Goal: Transaction & Acquisition: Subscribe to service/newsletter

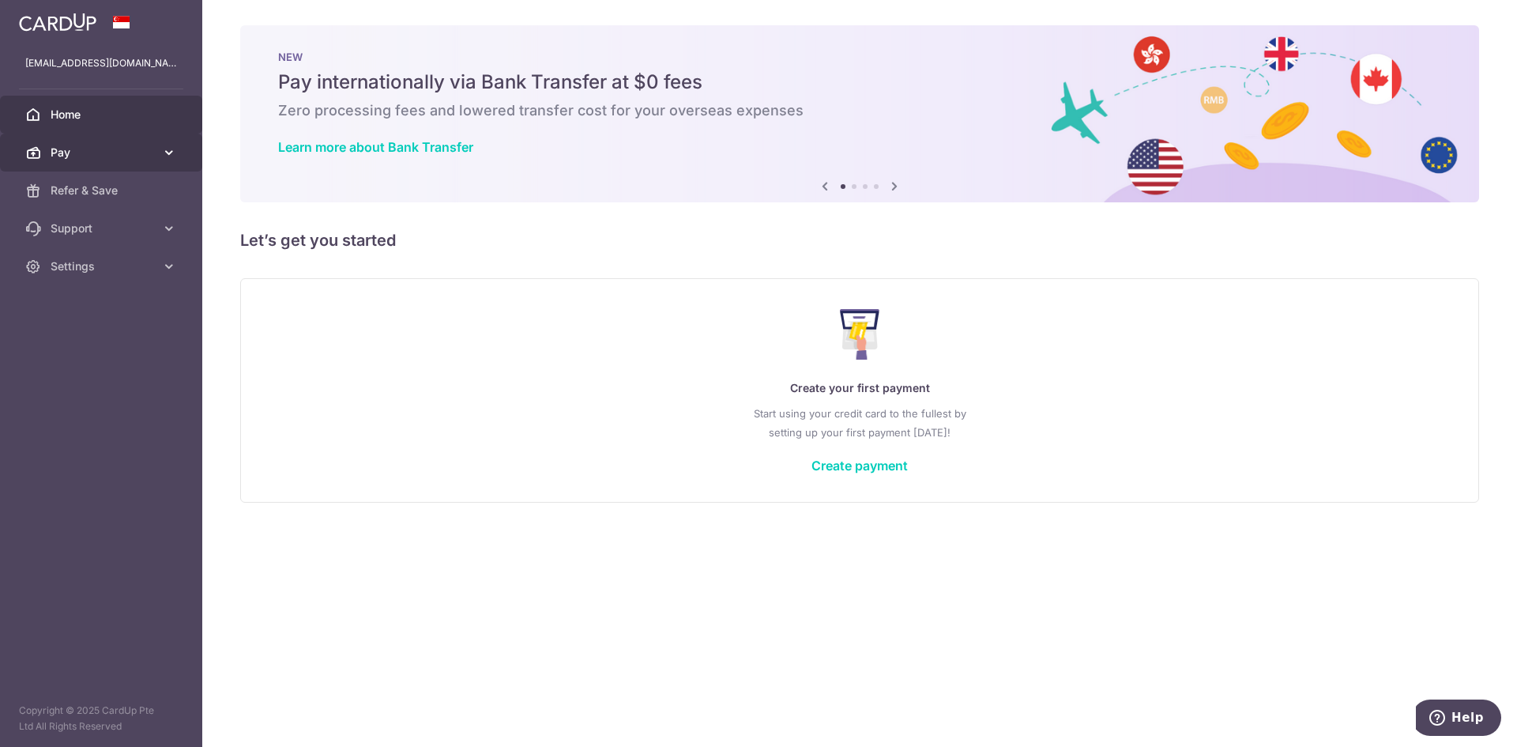
click at [164, 164] on link "Pay" at bounding box center [101, 153] width 202 height 38
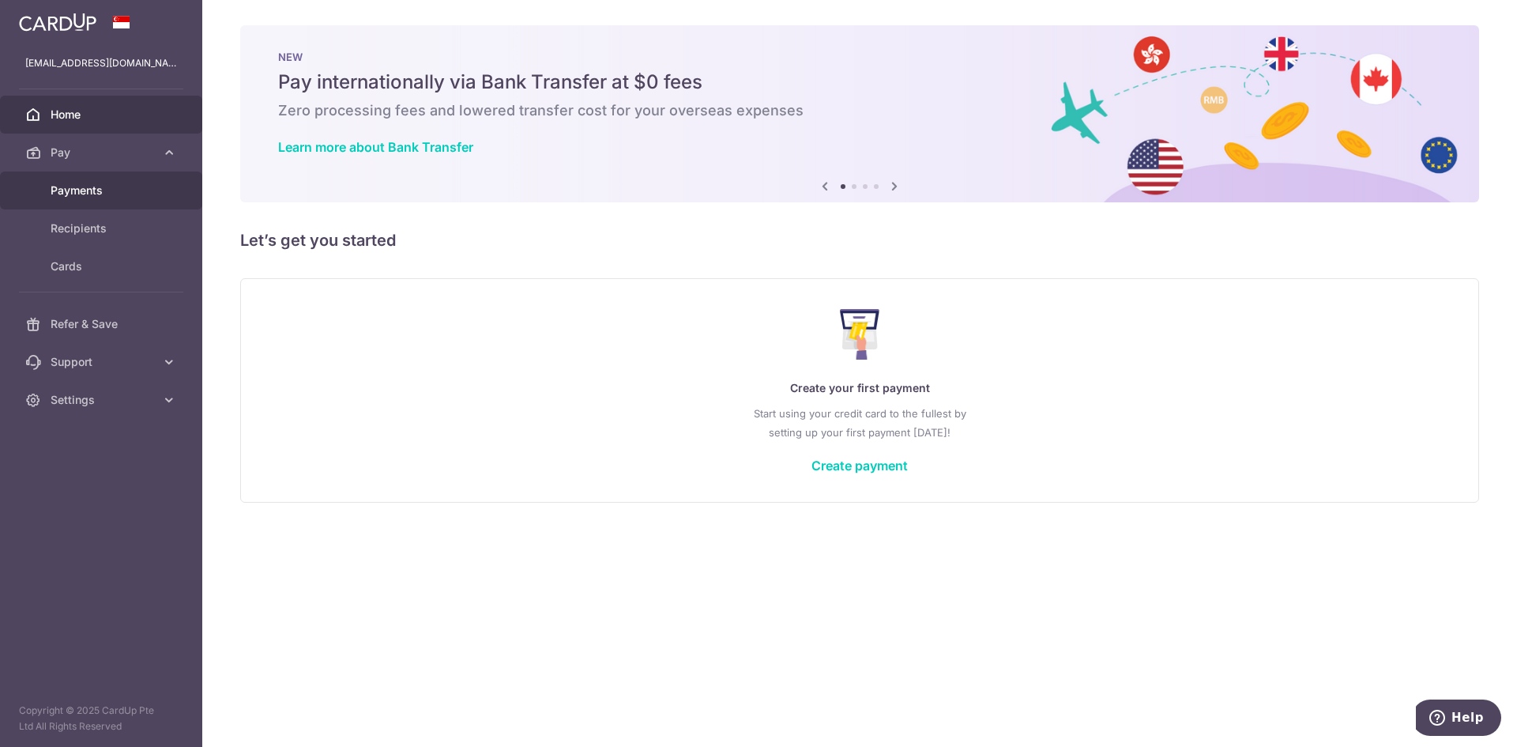
click at [147, 195] on span "Payments" at bounding box center [103, 191] width 104 height 16
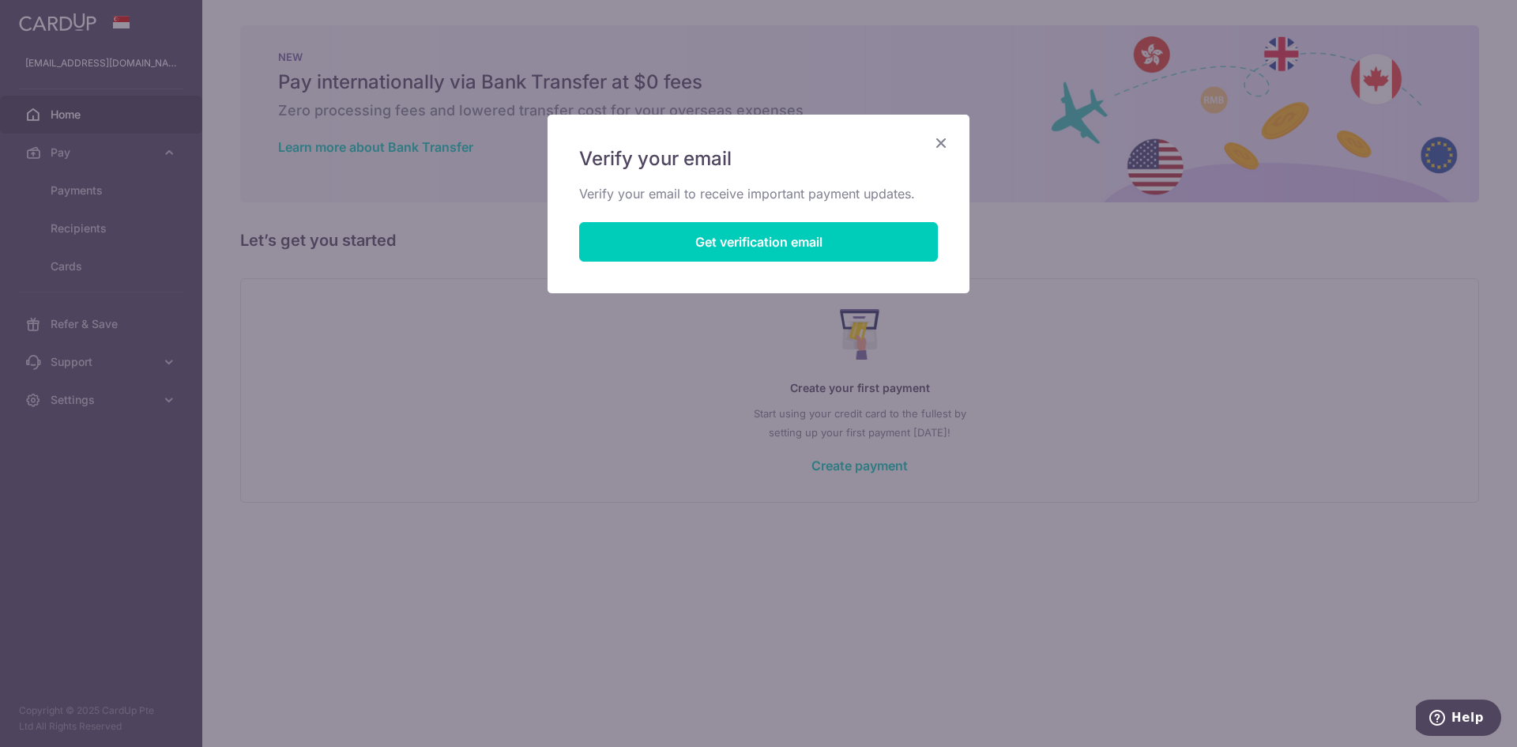
click at [1027, 195] on div "Verify your email Verify your email to receive important payment updates. Get v…" at bounding box center [758, 373] width 1517 height 747
click at [948, 141] on icon "Close" at bounding box center [941, 143] width 19 height 20
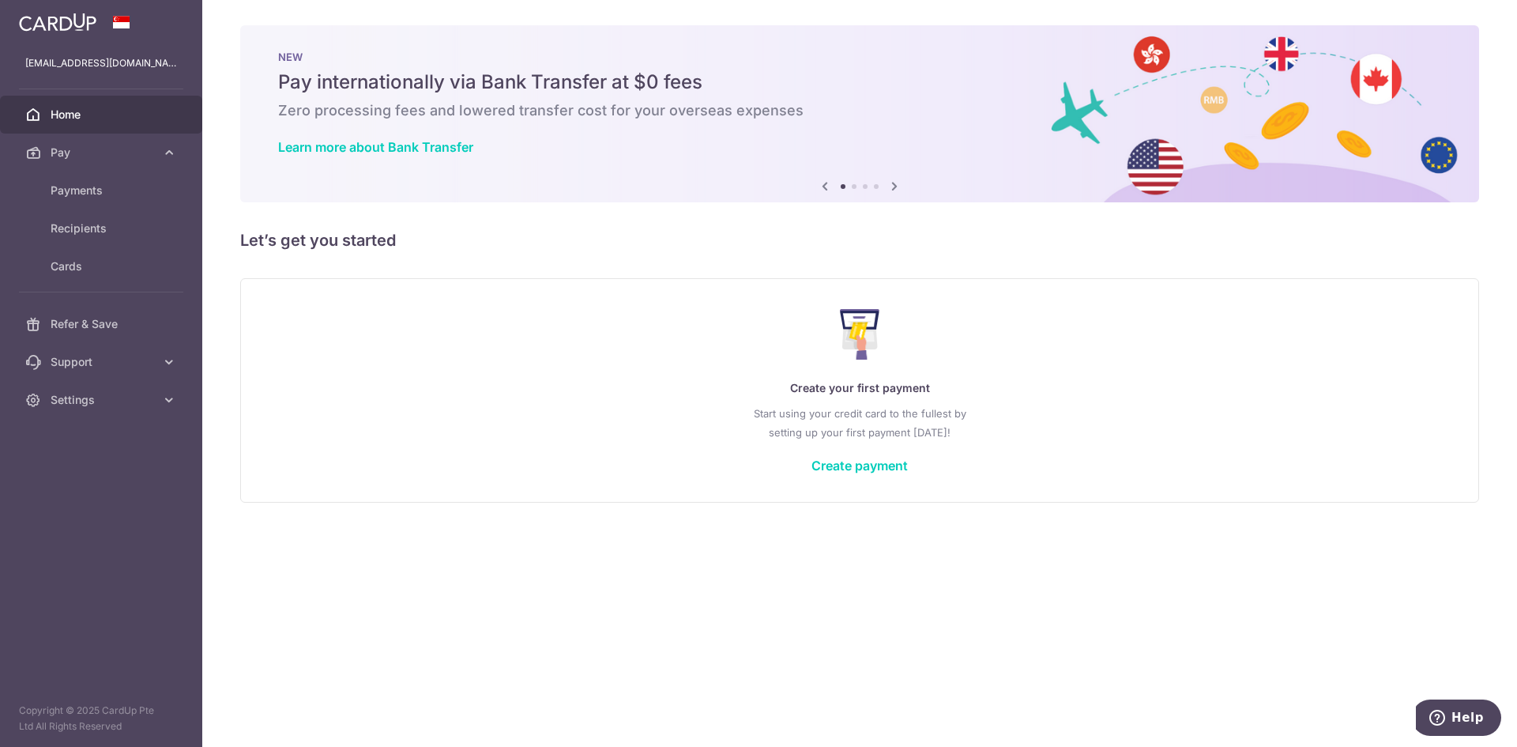
click at [48, 27] on img at bounding box center [57, 22] width 77 height 19
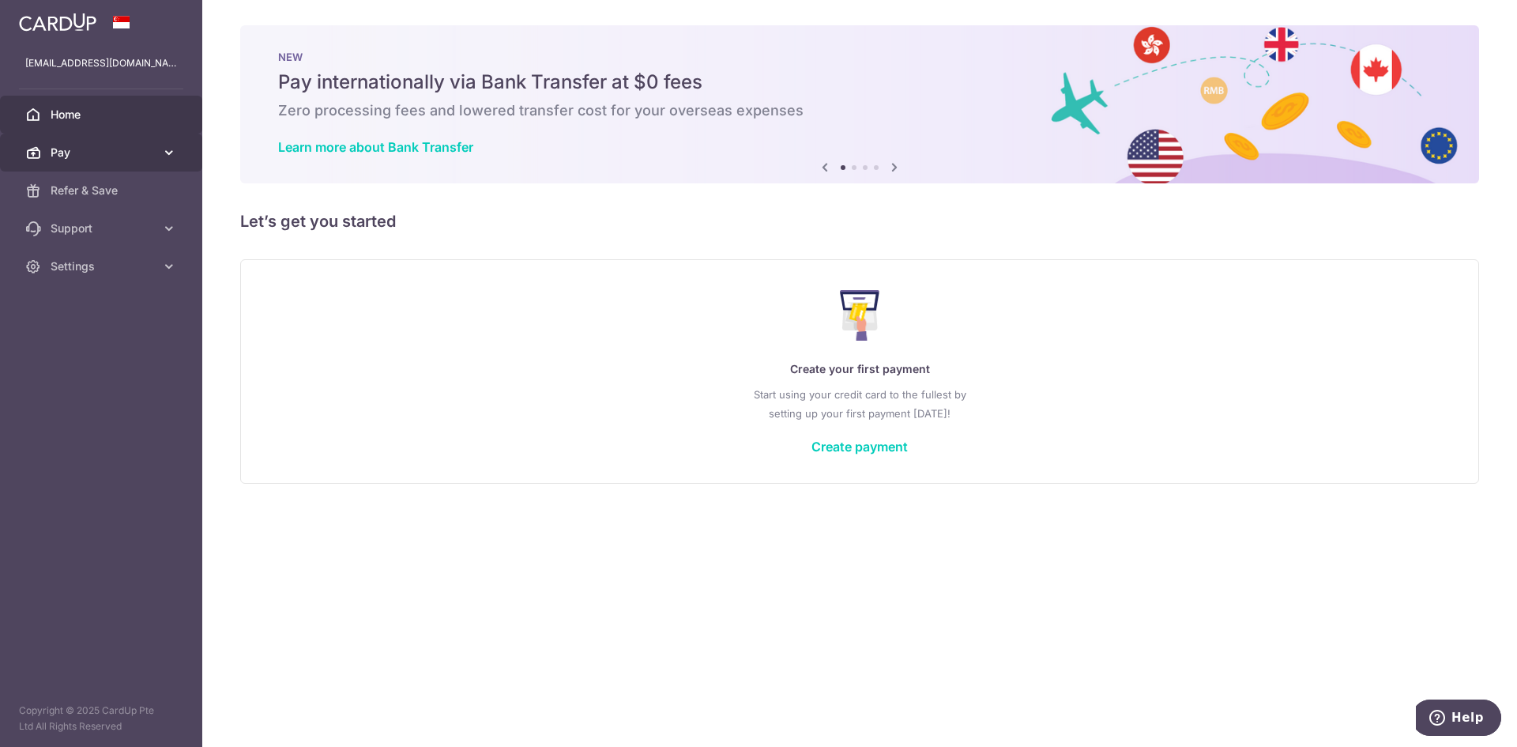
click at [129, 148] on span "Pay" at bounding box center [103, 153] width 104 height 16
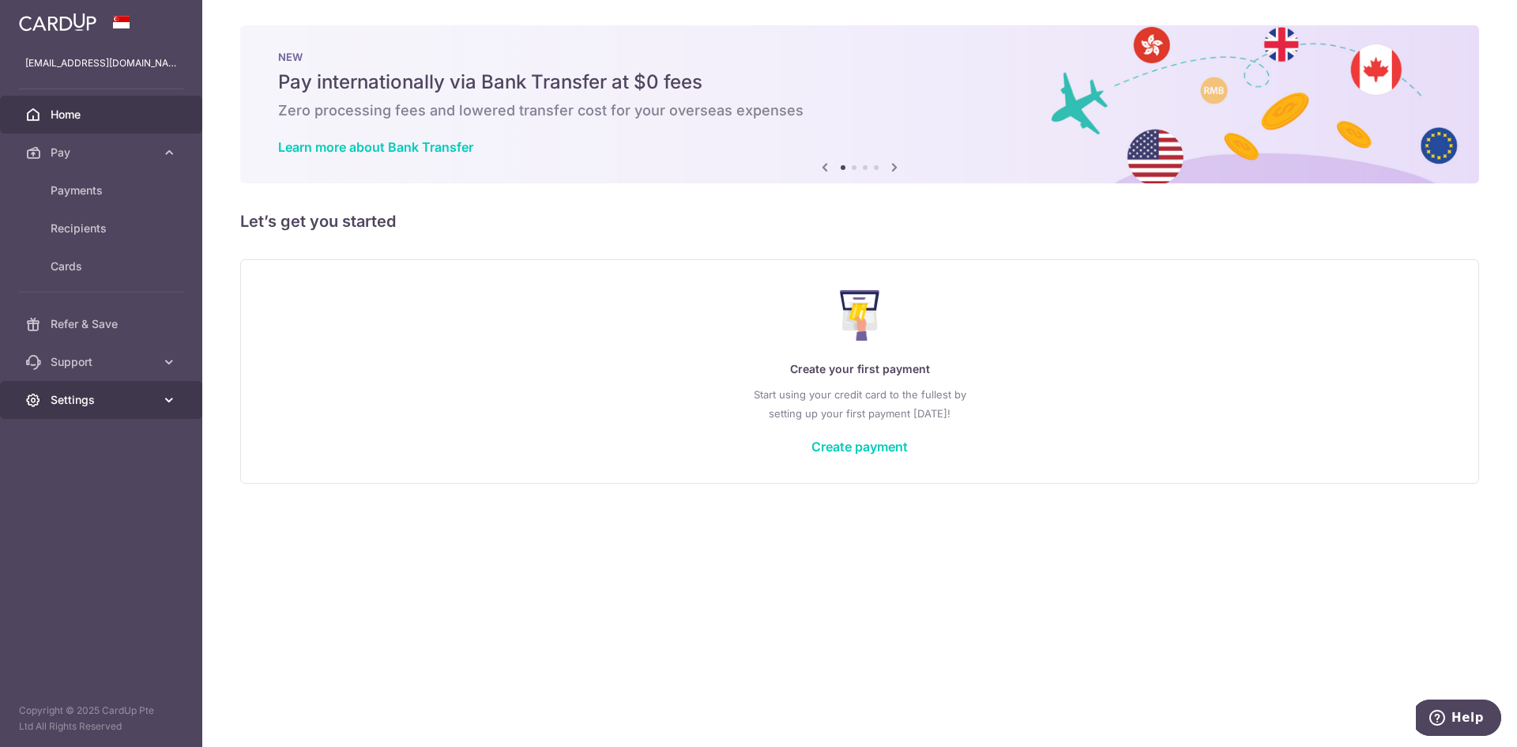
click at [138, 383] on link "Settings" at bounding box center [101, 400] width 202 height 38
click at [137, 430] on span "Account" at bounding box center [103, 438] width 104 height 16
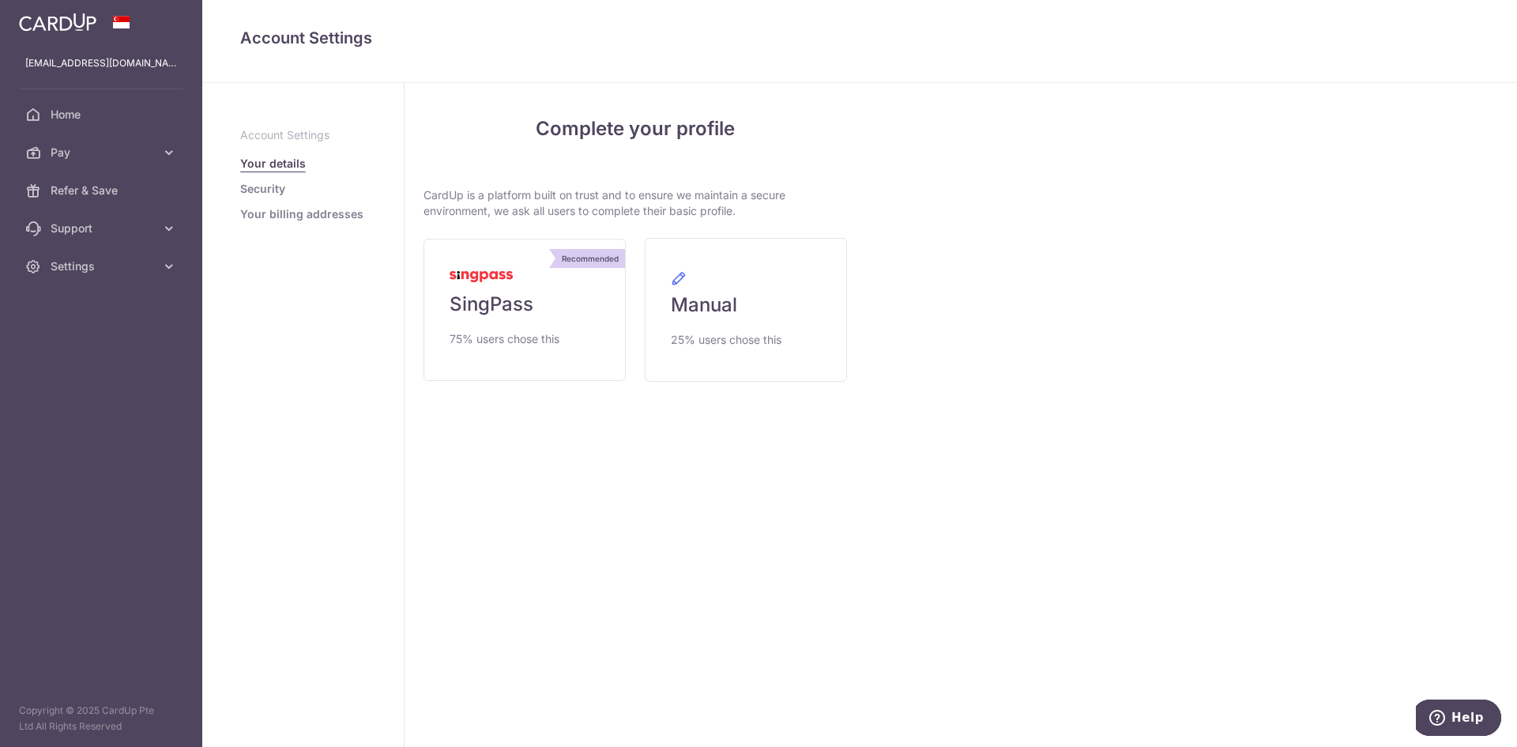
click at [256, 184] on link "Security" at bounding box center [262, 189] width 45 height 16
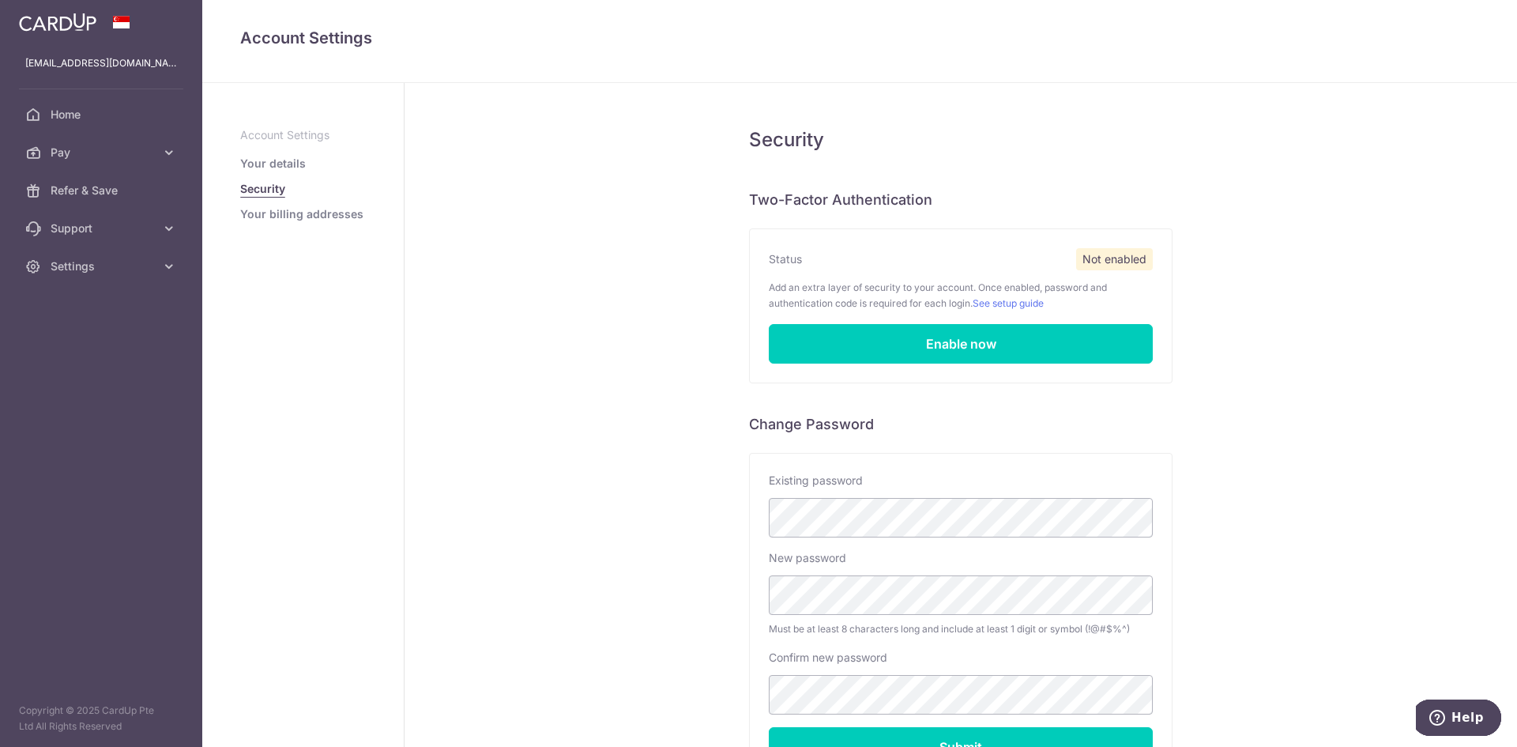
click at [281, 214] on link "Your billing addresses" at bounding box center [301, 214] width 123 height 16
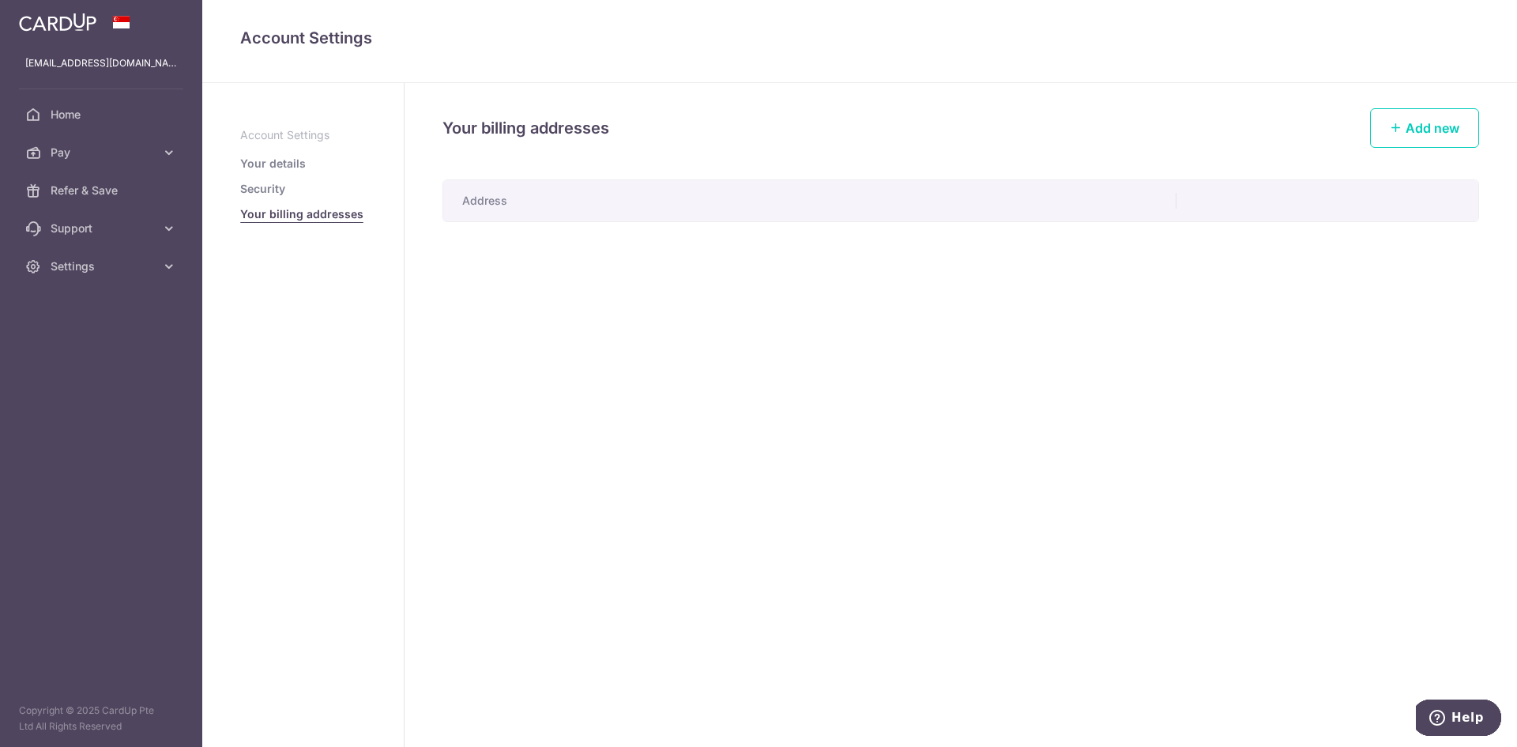
click at [46, 28] on img at bounding box center [57, 22] width 77 height 19
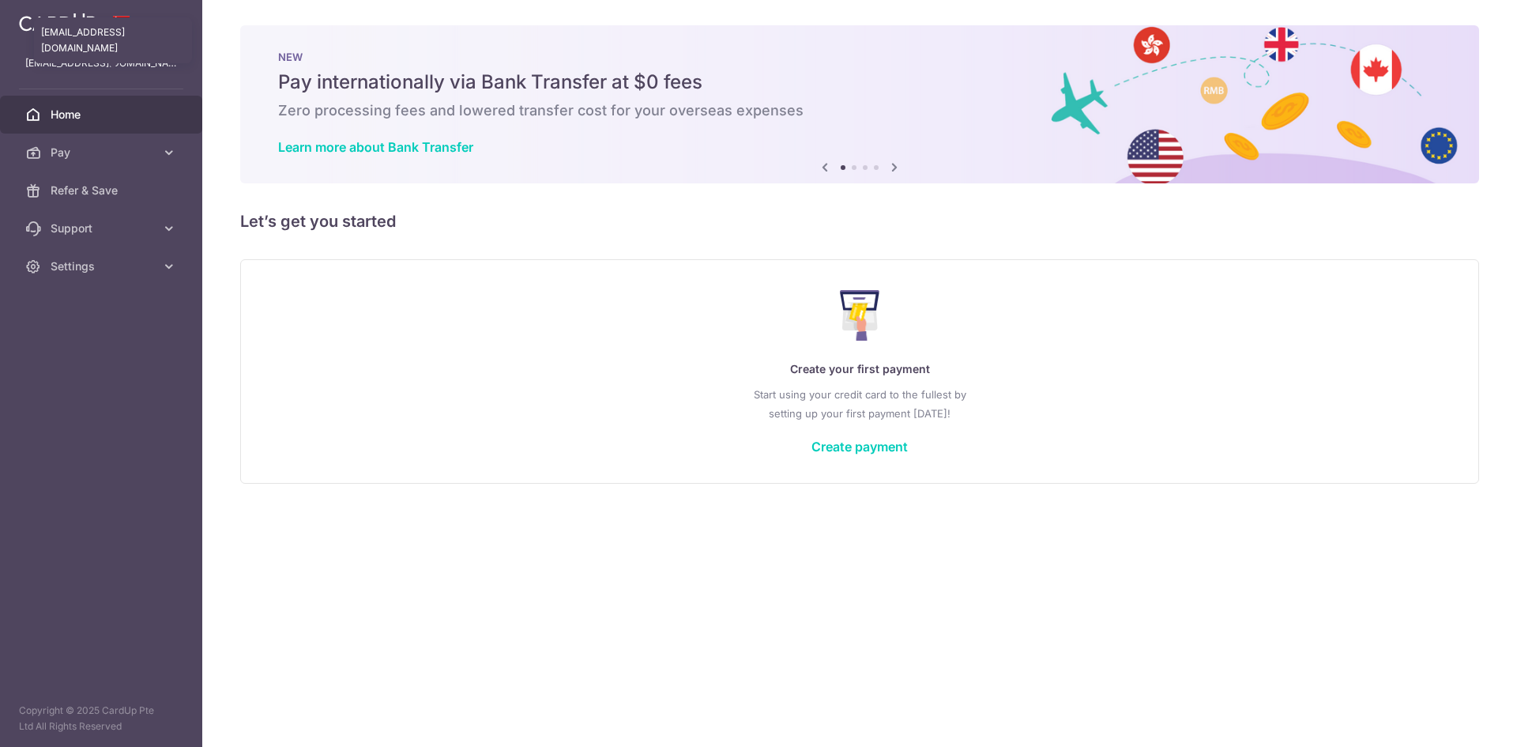
click at [98, 69] on p "[EMAIL_ADDRESS][DOMAIN_NAME]" at bounding box center [101, 63] width 152 height 16
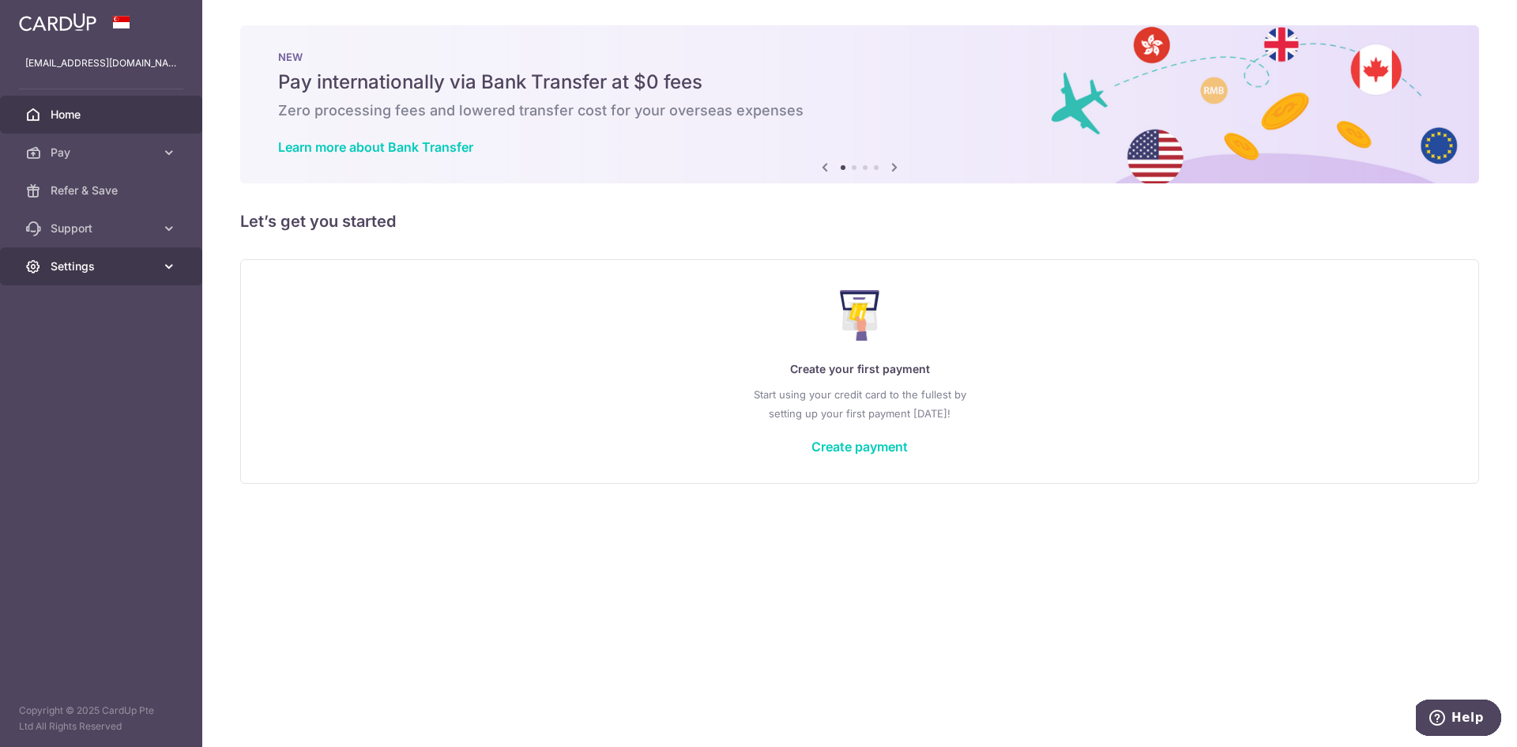
click at [136, 269] on span "Settings" at bounding box center [103, 266] width 104 height 16
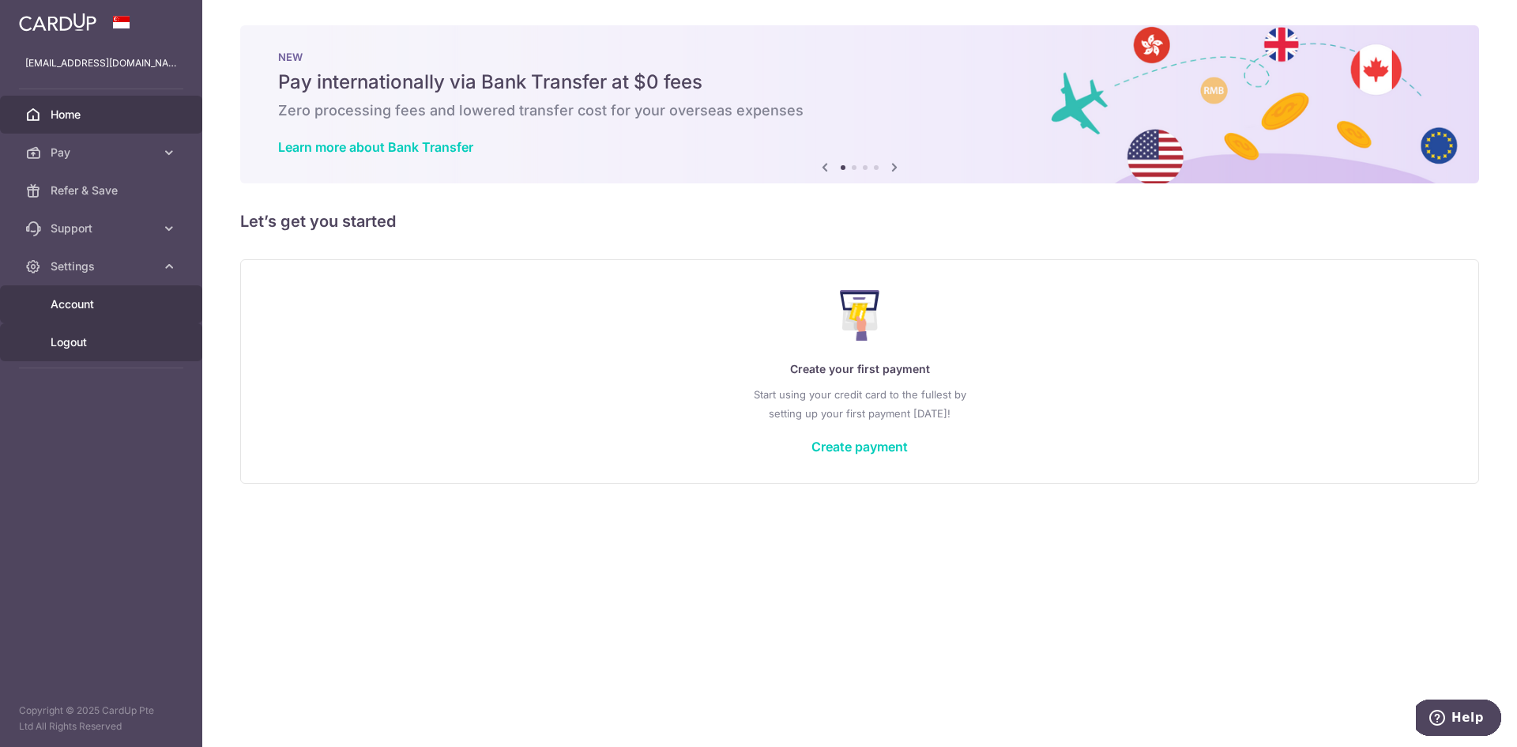
click at [130, 339] on span "Logout" at bounding box center [103, 342] width 104 height 16
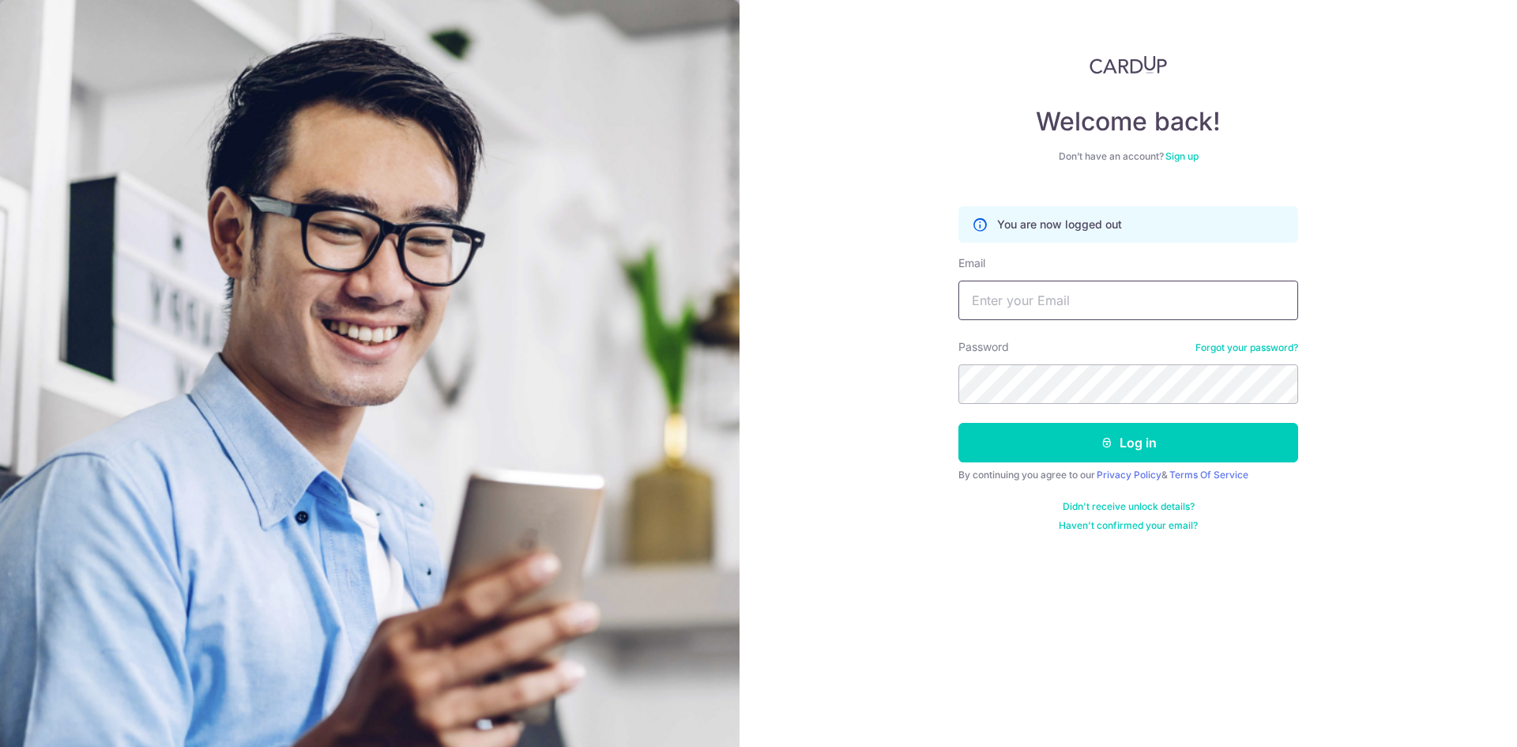
type input "[EMAIL_ADDRESS][DOMAIN_NAME]"
click at [1177, 159] on link "Sign up" at bounding box center [1181, 156] width 33 height 12
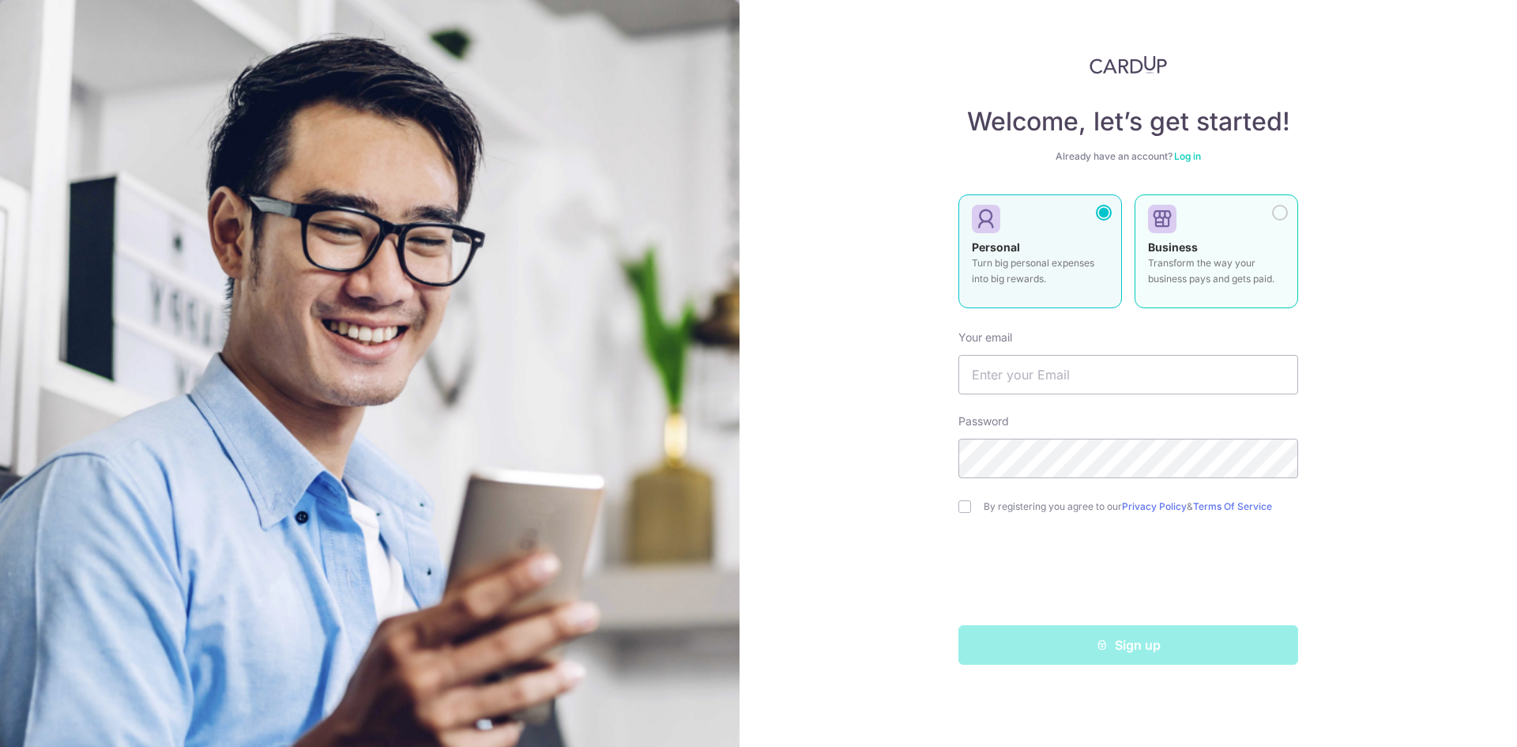
click at [1201, 273] on p "Transform the way your business pays and gets paid." at bounding box center [1216, 271] width 137 height 32
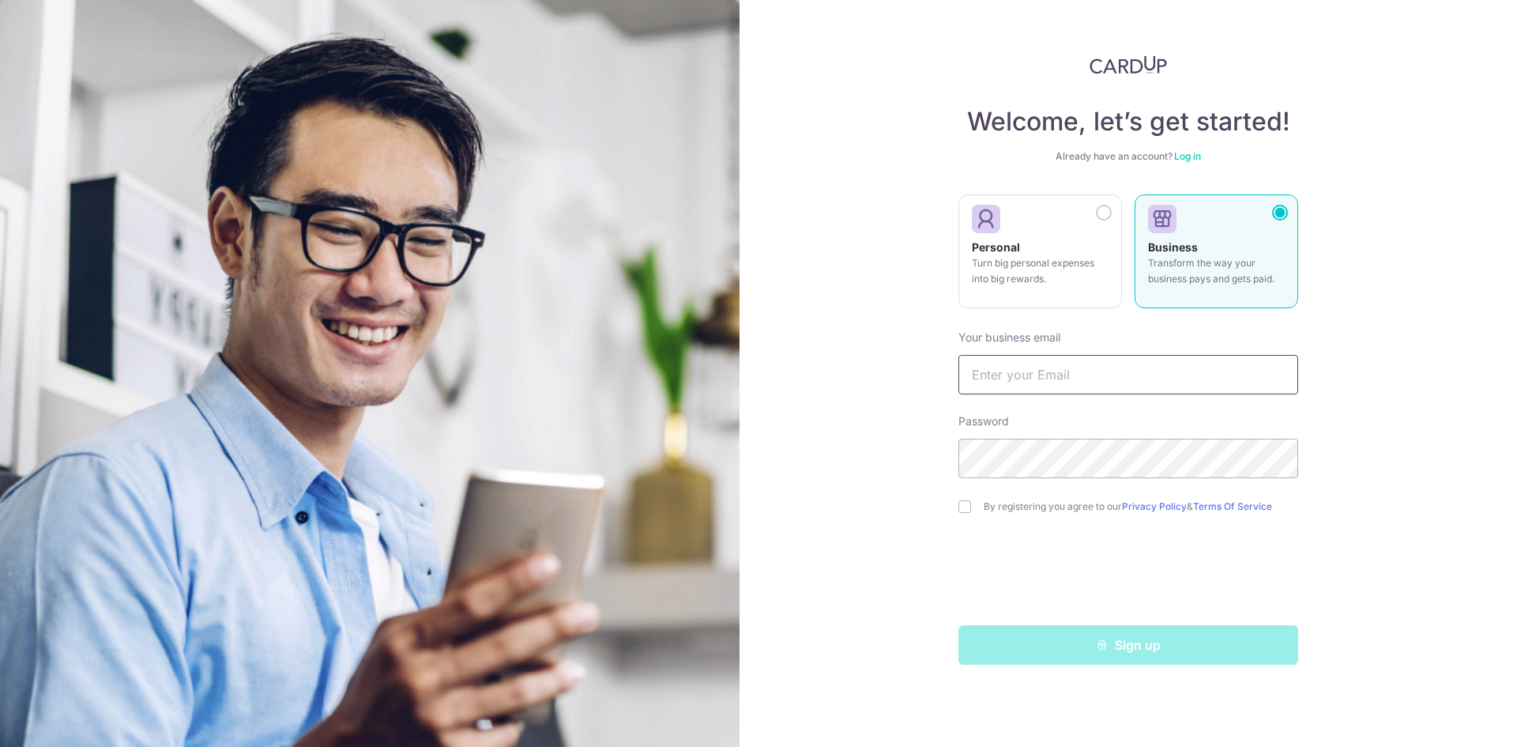
click at [1102, 378] on input "text" at bounding box center [1128, 375] width 340 height 40
click at [1083, 379] on input "text" at bounding box center [1128, 375] width 340 height 40
click at [1084, 375] on input "marcusschua7296@gmail.com" at bounding box center [1128, 375] width 340 height 40
type input "[EMAIL_ADDRESS][DOMAIN_NAME]"
click at [984, 510] on label "By registering you agree to our Privacy Policy & Terms Of Service" at bounding box center [1141, 506] width 314 height 13
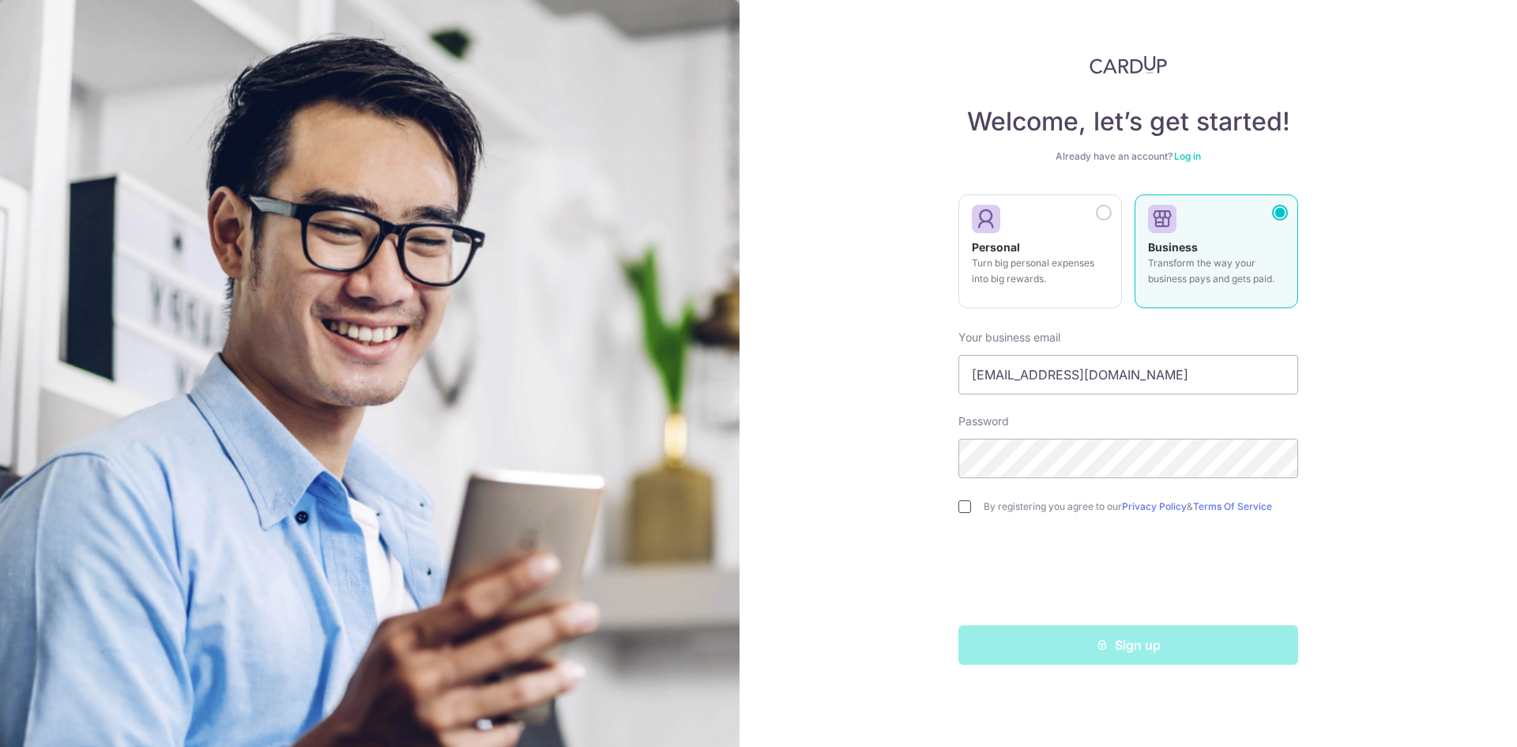
click at [964, 510] on input "checkbox" at bounding box center [964, 506] width 13 height 13
checkbox input "true"
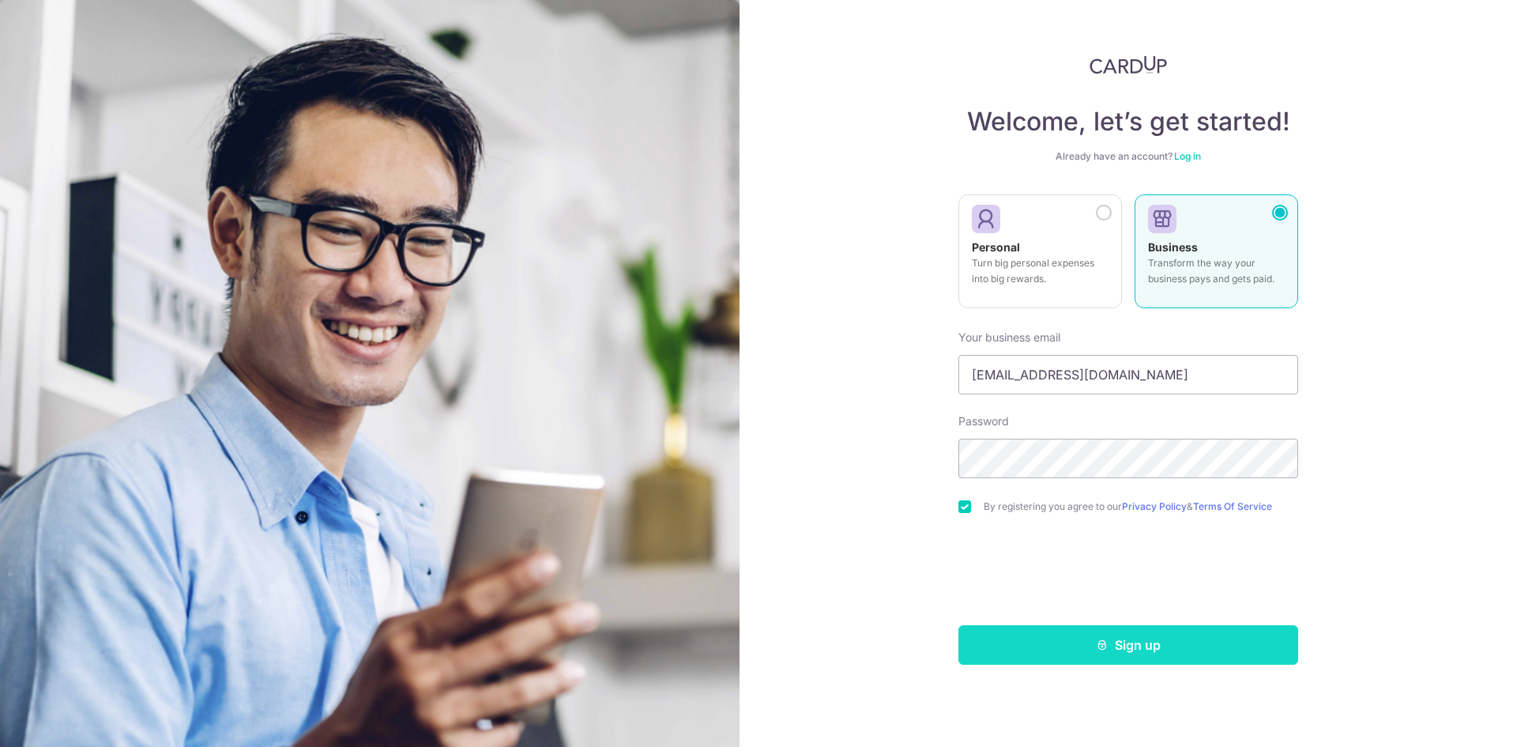
click at [1073, 630] on button "Sign up" at bounding box center [1128, 645] width 340 height 40
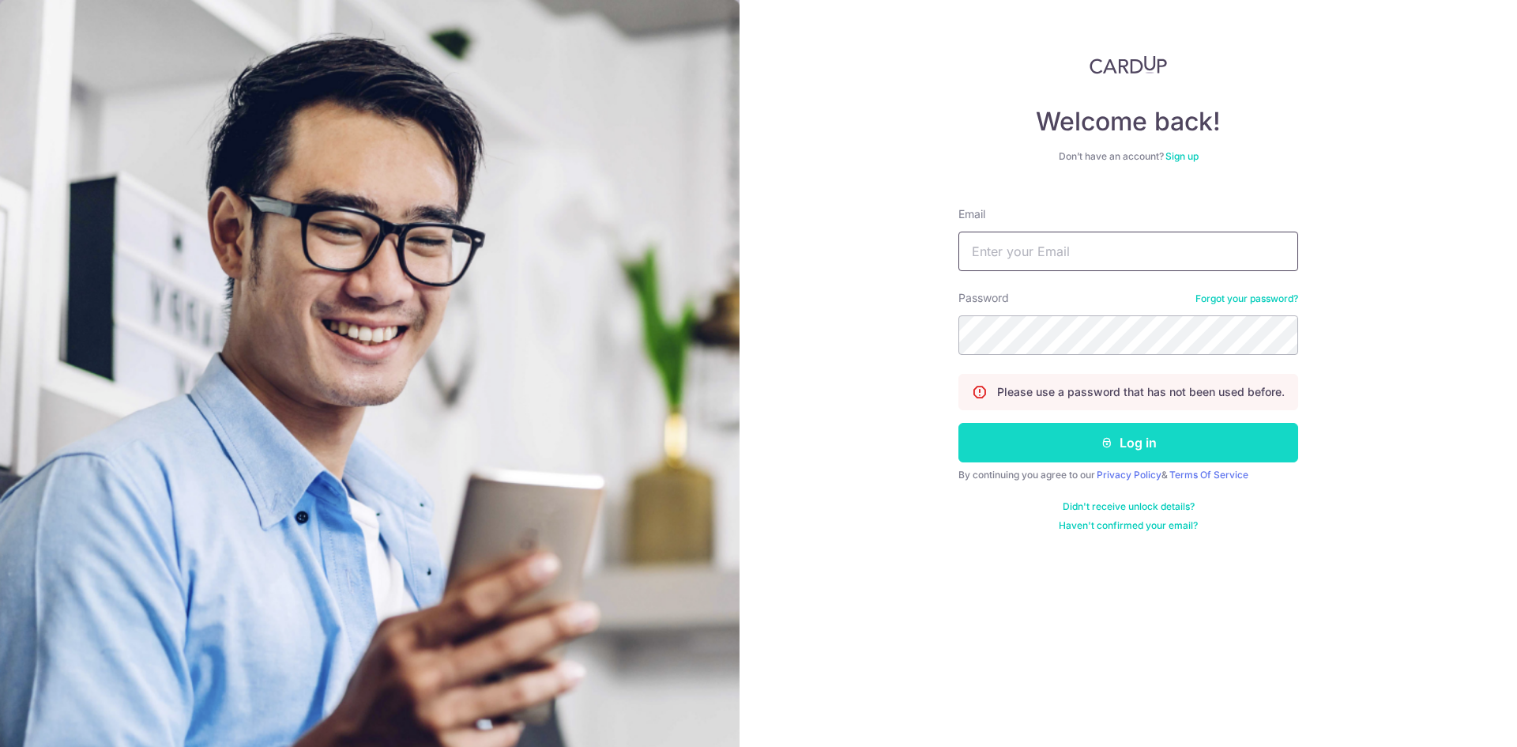
type input "[EMAIL_ADDRESS][DOMAIN_NAME]"
click at [1119, 446] on button "Log in" at bounding box center [1128, 443] width 340 height 40
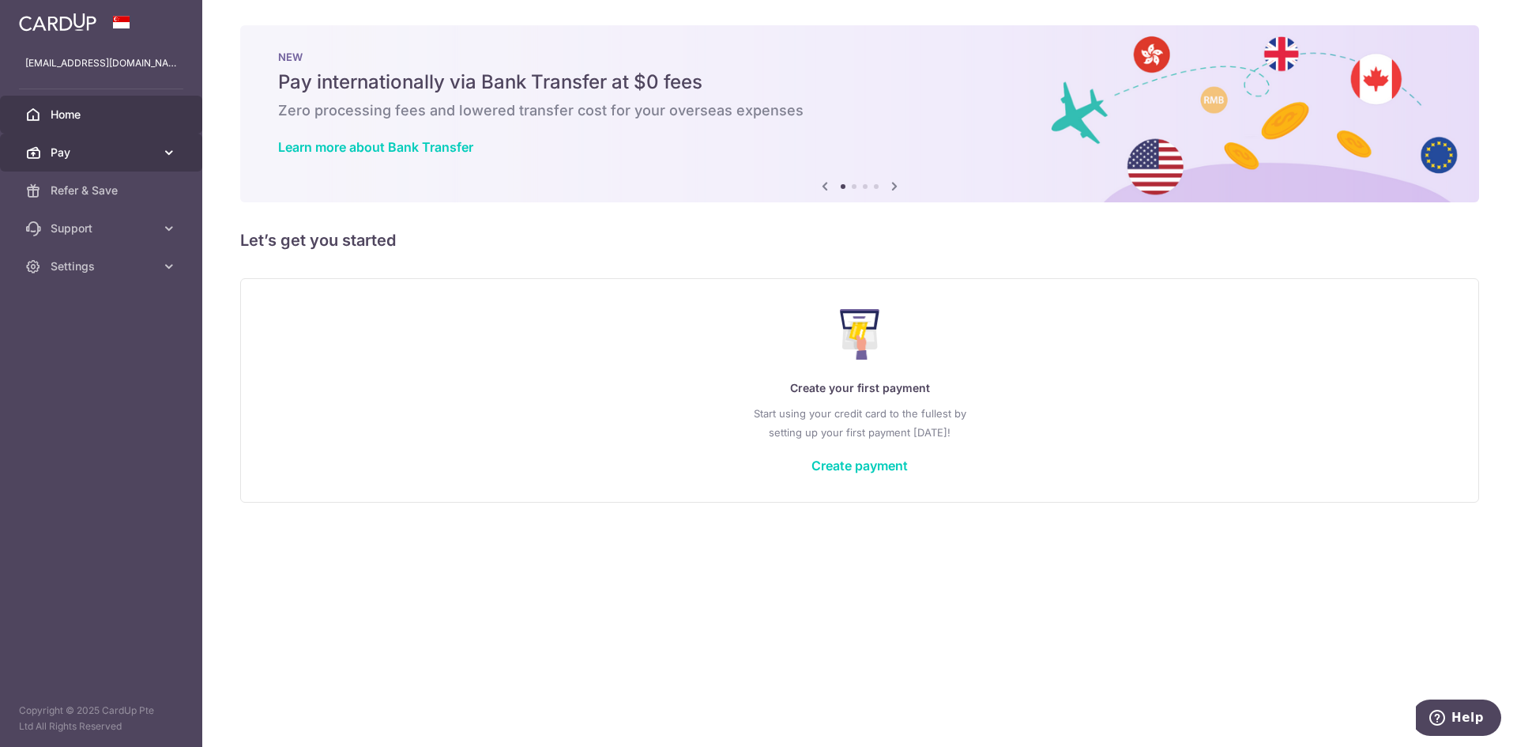
click at [145, 141] on link "Pay" at bounding box center [101, 153] width 202 height 38
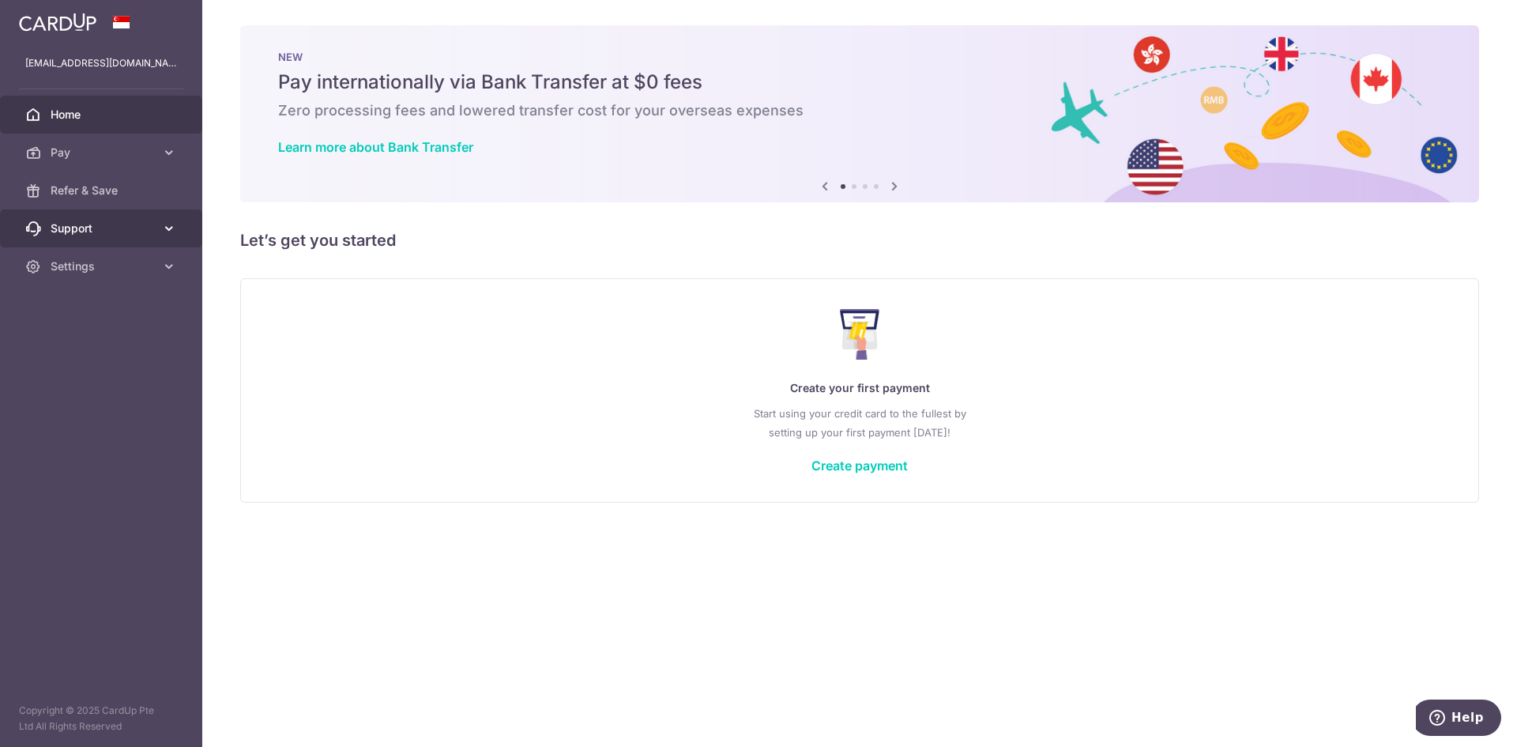
click at [160, 232] on link "Support" at bounding box center [101, 228] width 202 height 38
click at [160, 285] on aside "marcussbchua@gmail.com Home Pay Payments Recipients Cards Refer & Save Support …" at bounding box center [101, 373] width 202 height 747
click at [152, 271] on span "Settings" at bounding box center [103, 266] width 104 height 16
click at [84, 296] on span "Account" at bounding box center [103, 304] width 104 height 16
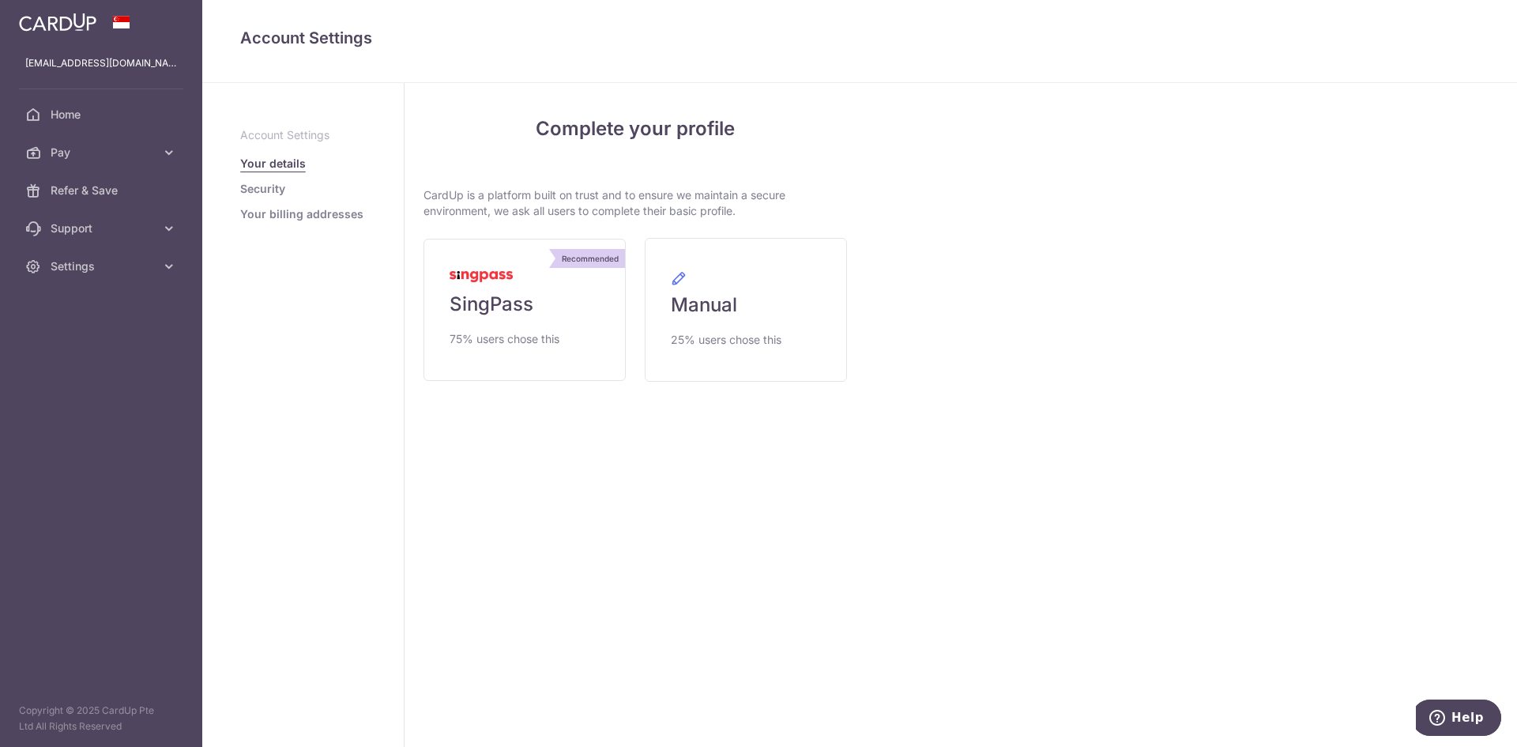
click at [262, 190] on link "Security" at bounding box center [262, 189] width 45 height 16
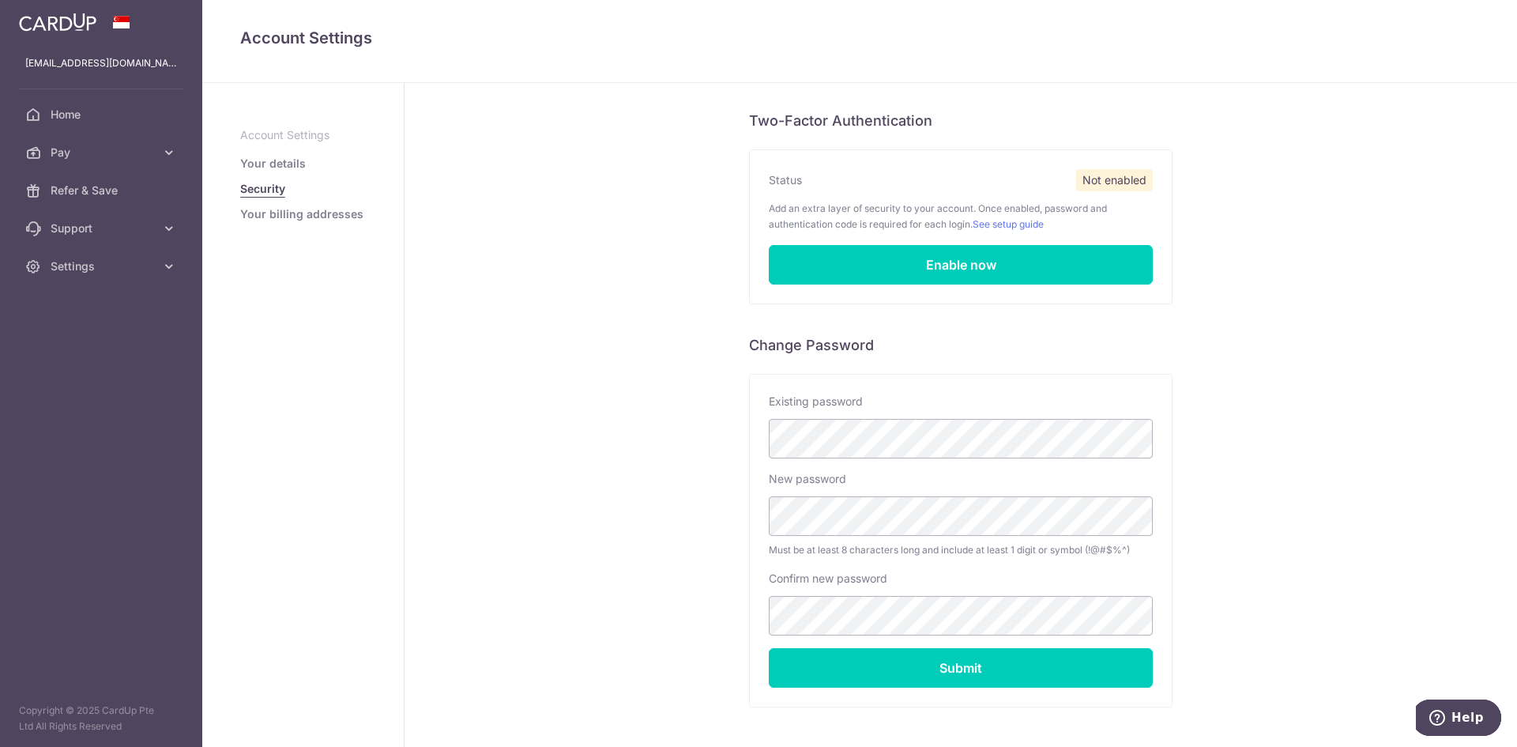
scroll to position [145, 0]
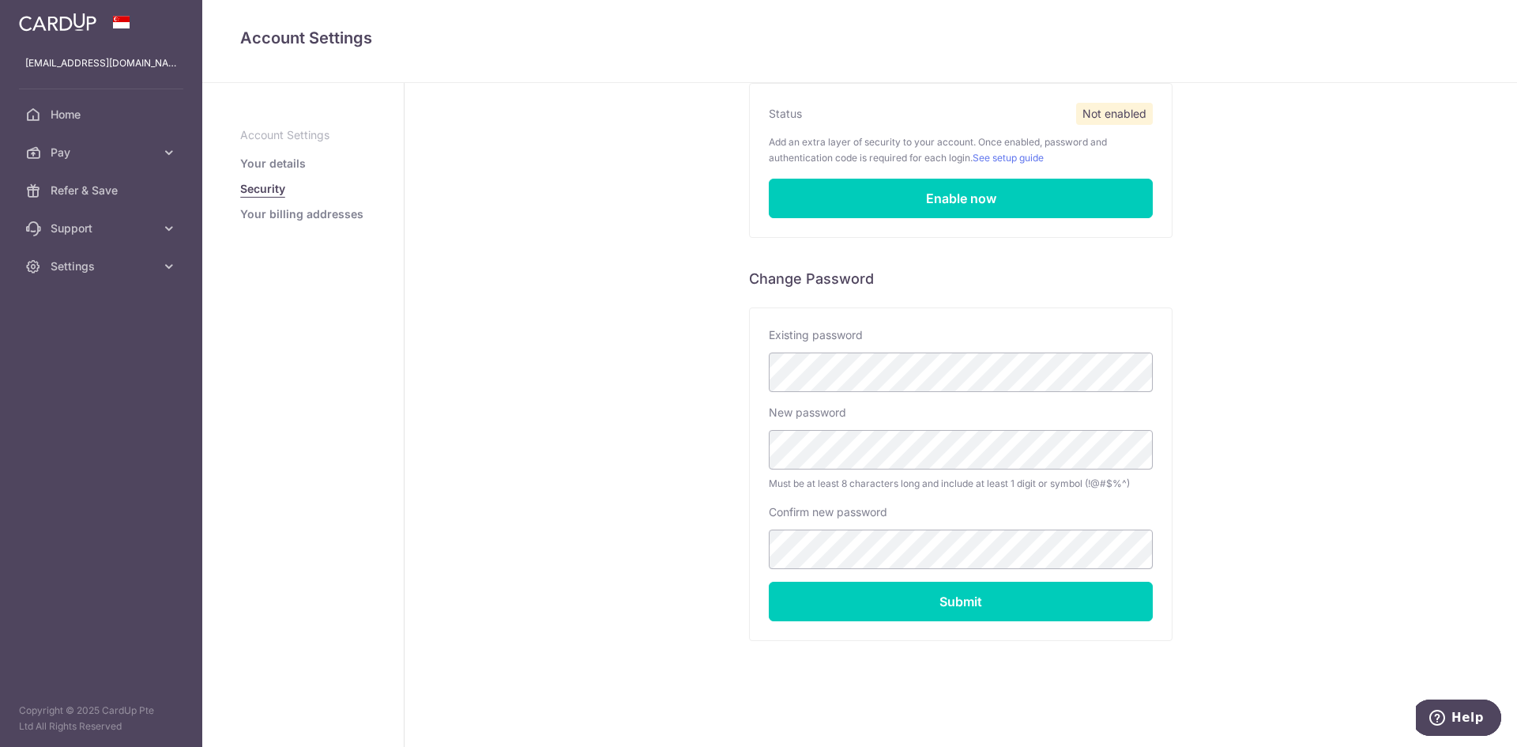
click at [330, 211] on link "Your billing addresses" at bounding box center [301, 214] width 123 height 16
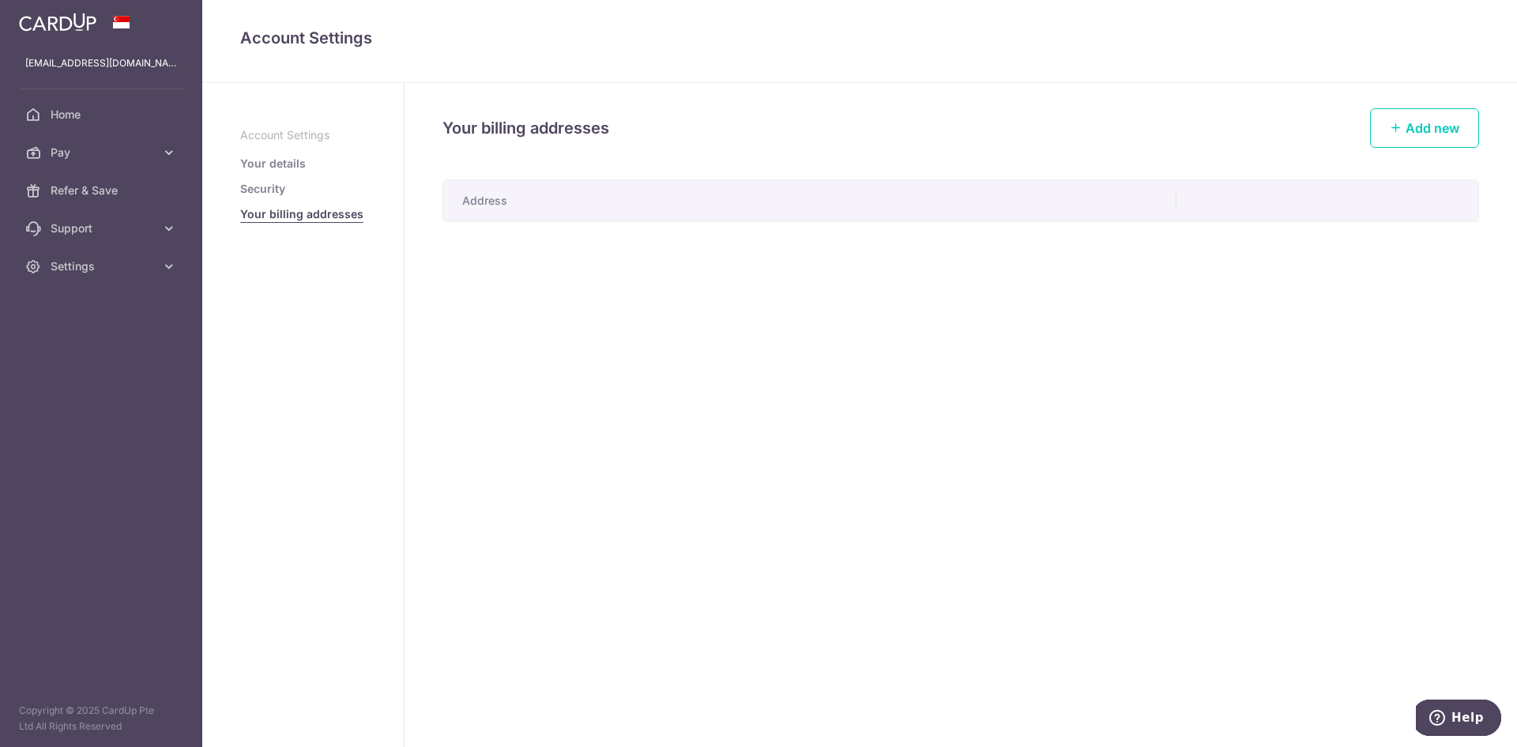
click at [288, 128] on p "Account Settings" at bounding box center [303, 135] width 126 height 16
click at [258, 160] on link "Your details" at bounding box center [273, 164] width 66 height 16
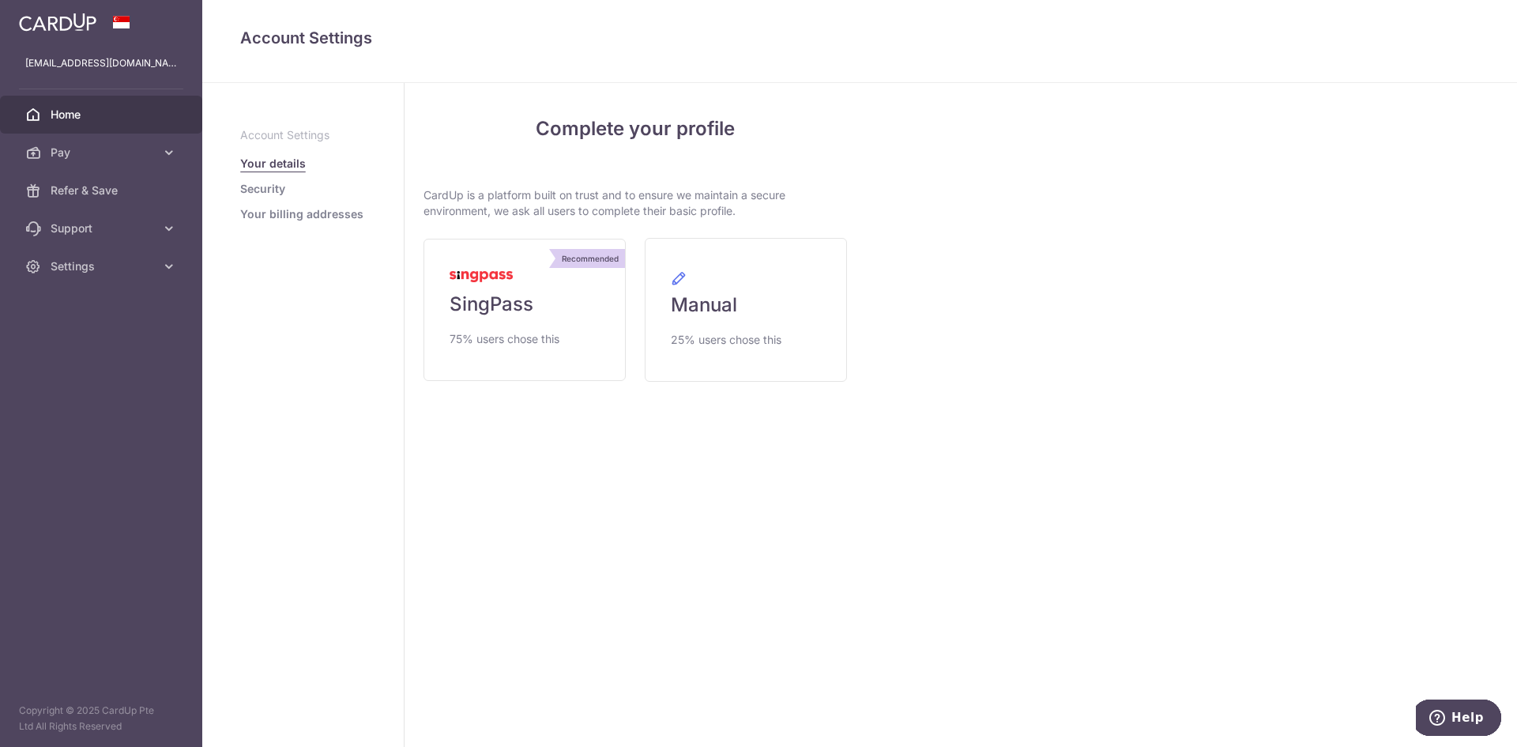
click at [80, 116] on span "Home" at bounding box center [103, 115] width 104 height 16
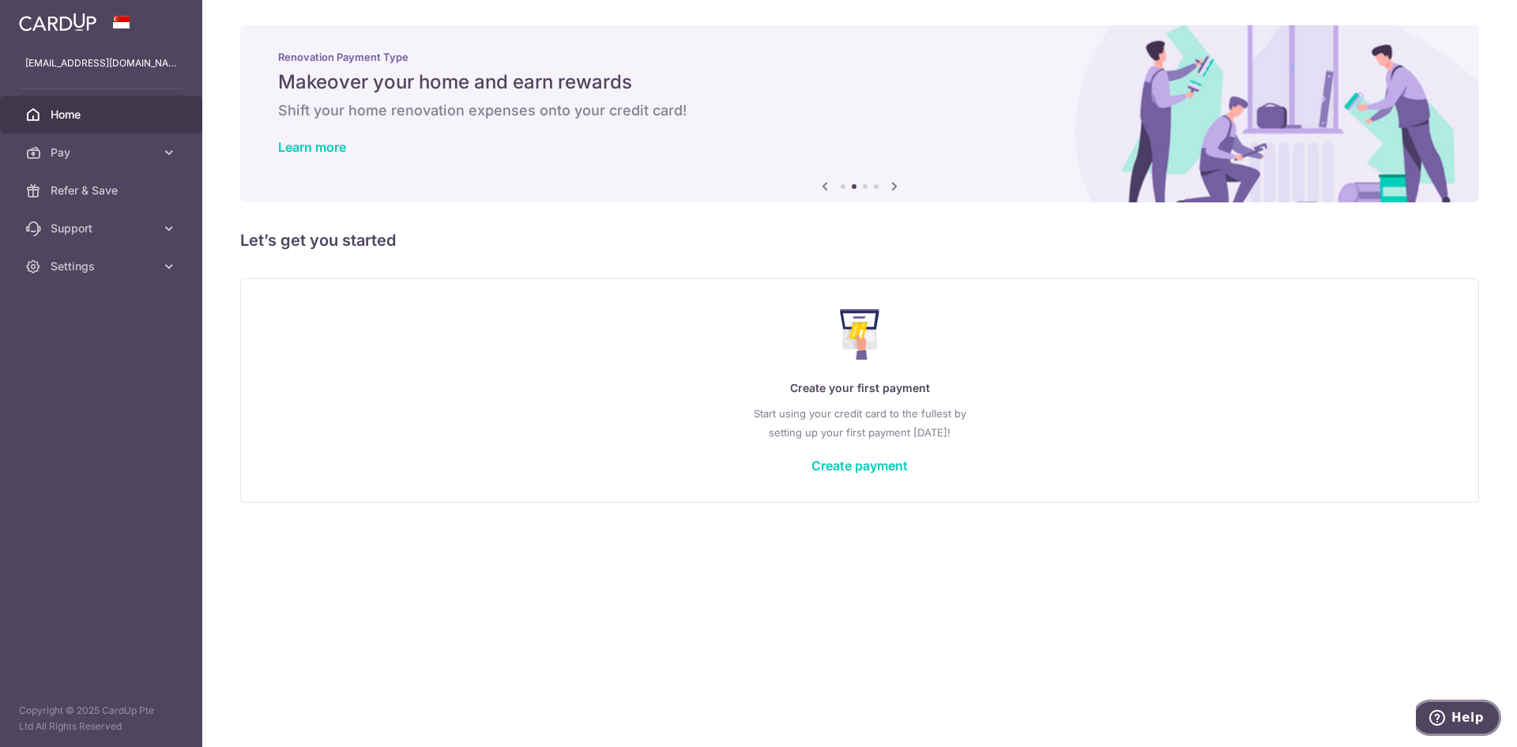
click at [1451, 710] on span "Help" at bounding box center [1440, 718] width 22 height 16
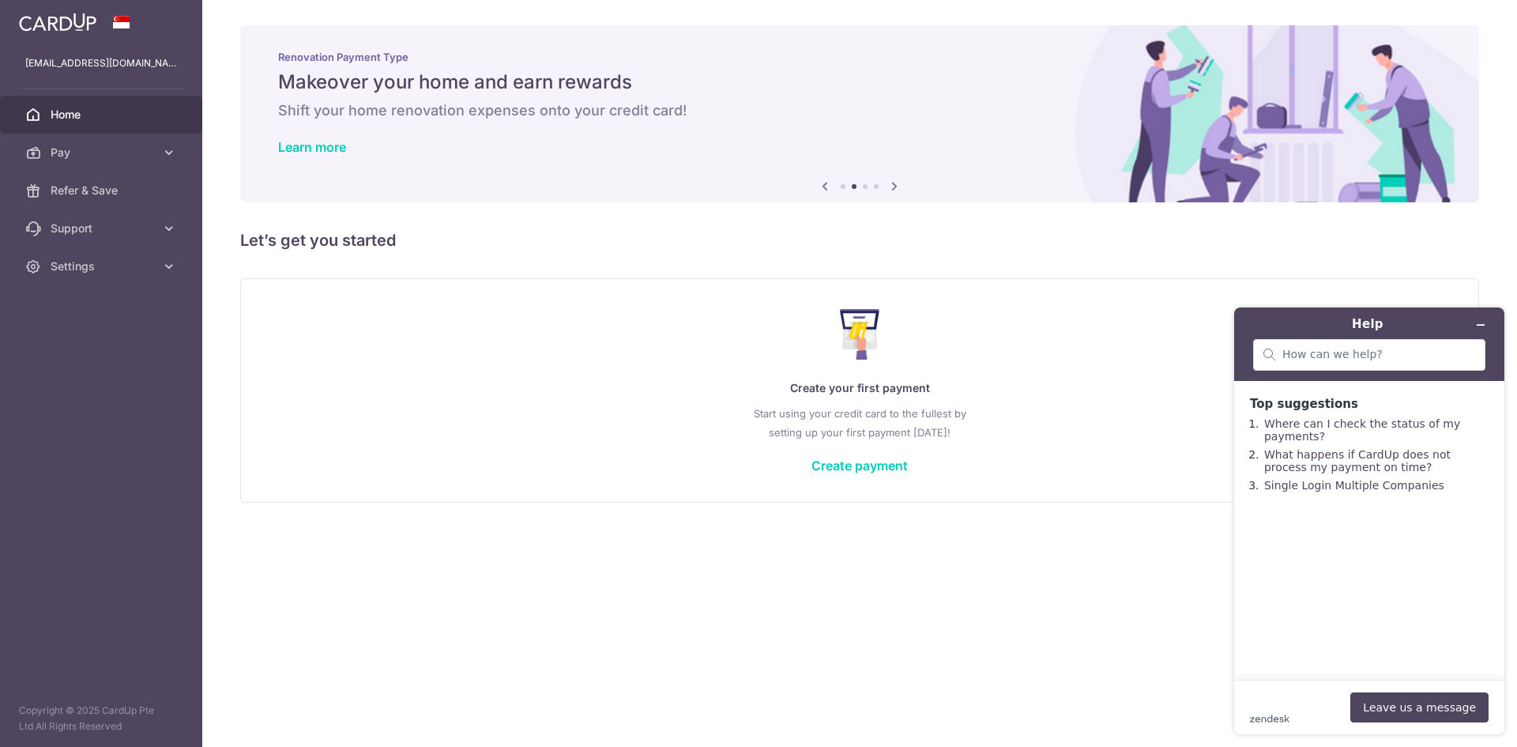
click at [1002, 608] on div "× Pause Schedule Pause all future payments in this series Pause just this one p…" at bounding box center [859, 373] width 1315 height 747
click at [82, 16] on img at bounding box center [57, 22] width 77 height 19
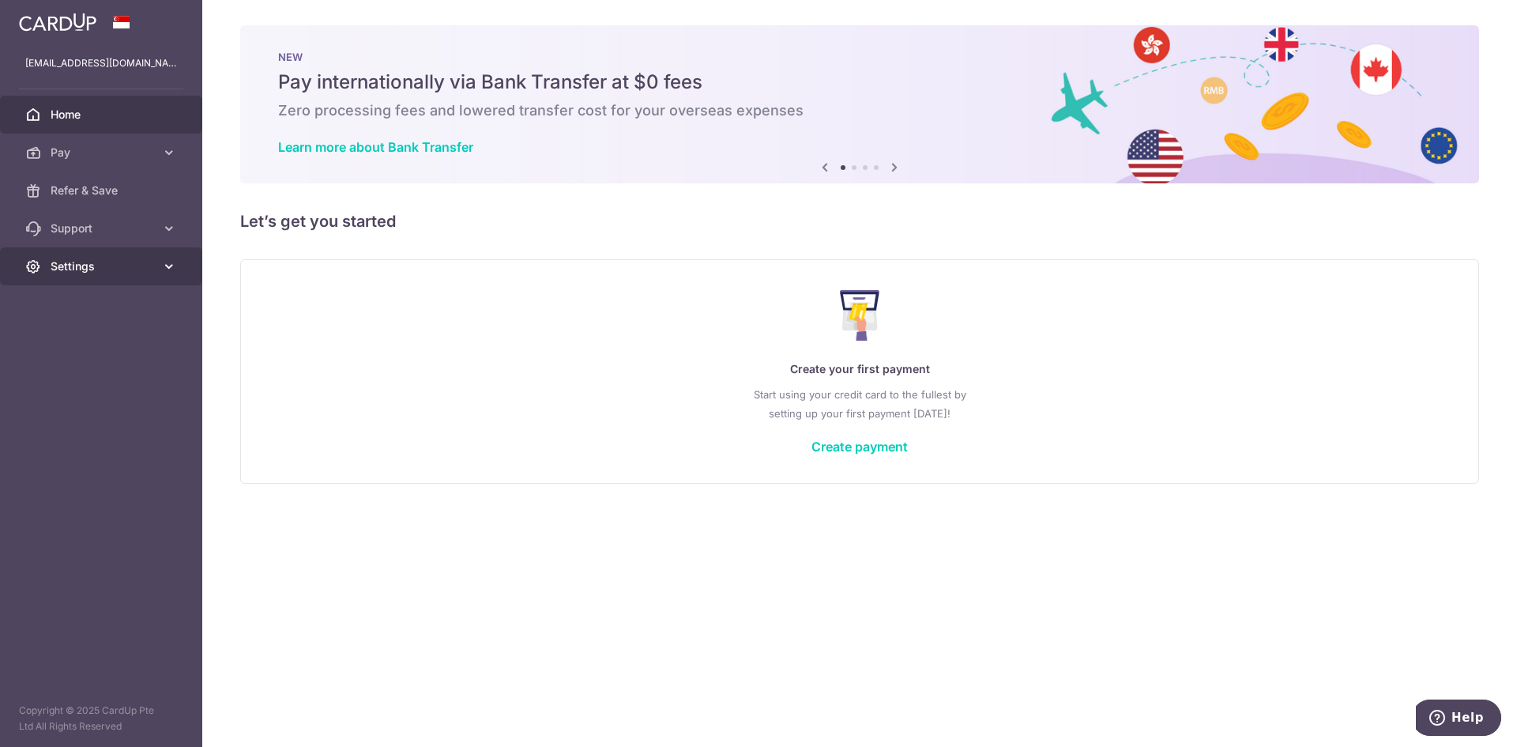
click at [145, 260] on span "Settings" at bounding box center [103, 266] width 104 height 16
click at [126, 230] on span "Support" at bounding box center [103, 228] width 104 height 16
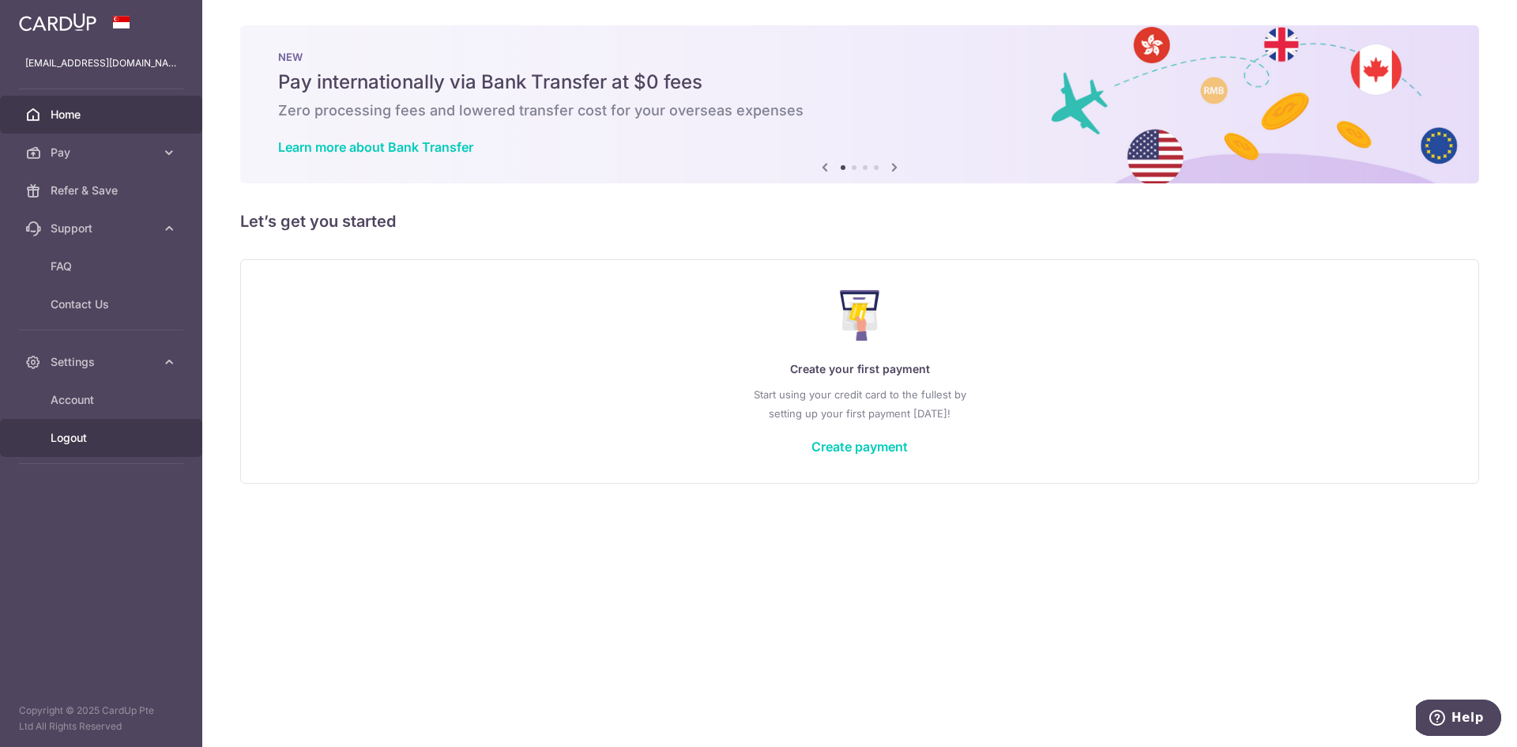
click at [141, 431] on span "Logout" at bounding box center [103, 438] width 104 height 16
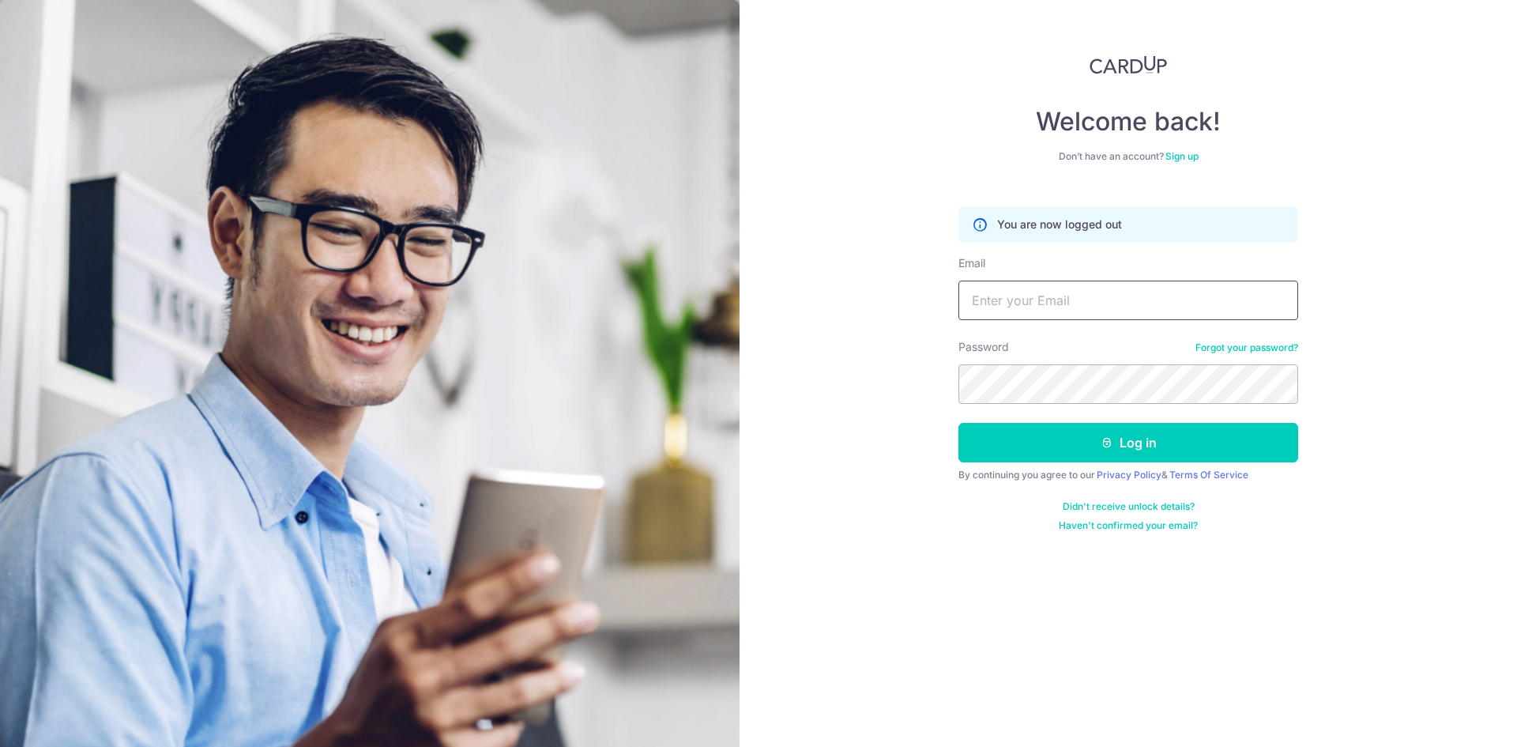
type input "[EMAIL_ADDRESS][DOMAIN_NAME]"
click at [1174, 158] on link "Sign up" at bounding box center [1181, 156] width 33 height 12
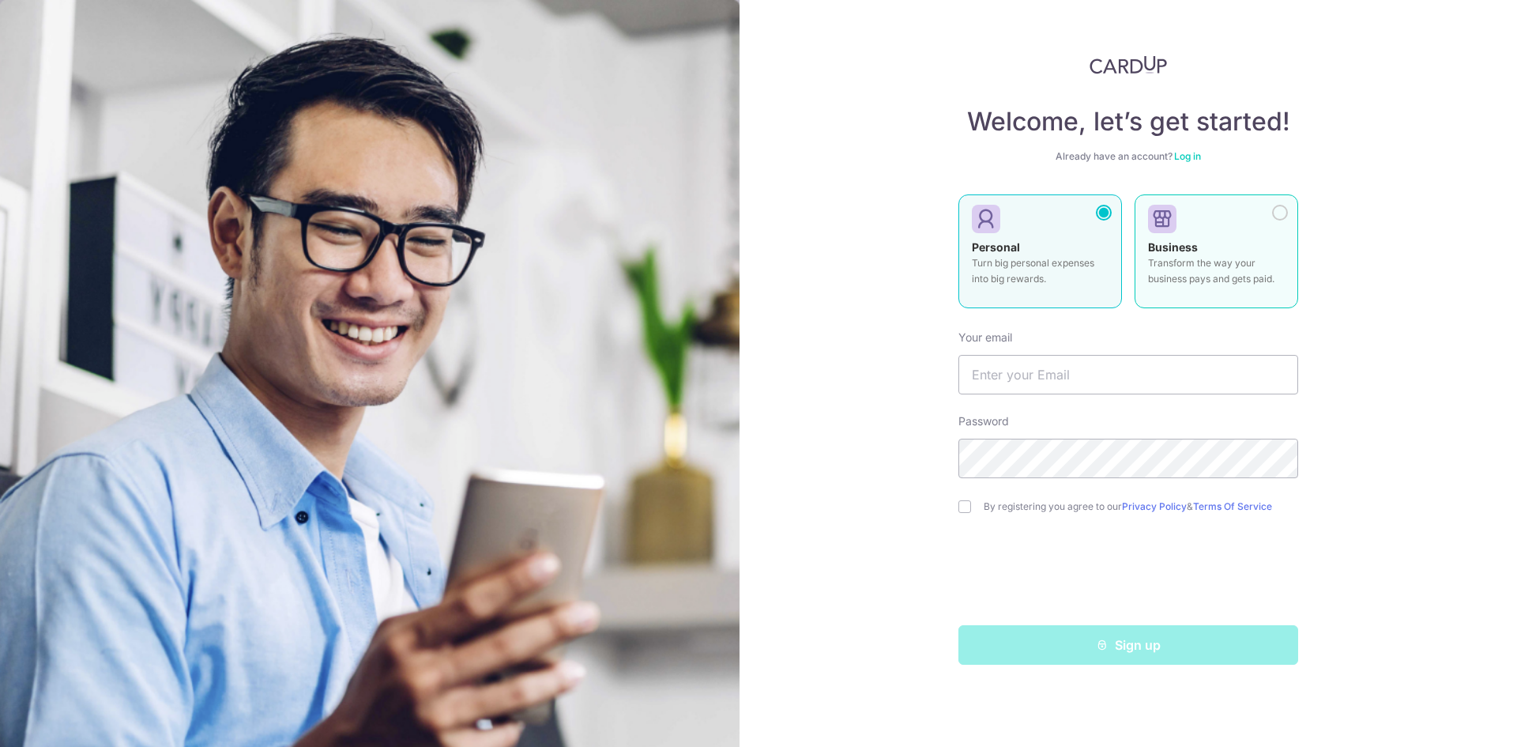
click at [1252, 233] on label "Business Transform the way your business pays and gets paid." at bounding box center [1217, 251] width 164 height 114
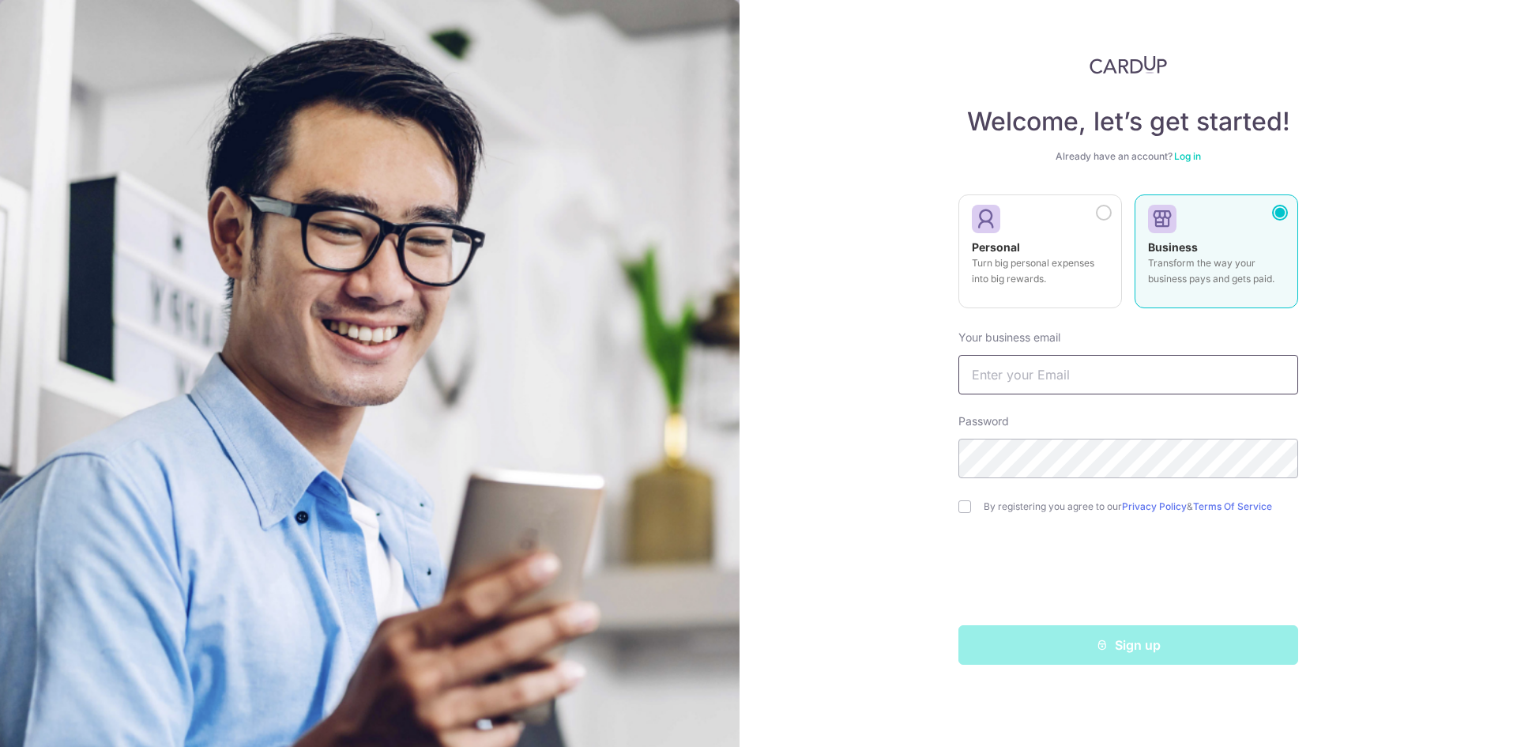
click at [1064, 386] on input "text" at bounding box center [1128, 375] width 340 height 40
click at [1080, 377] on input "marcusschua7296@gmail.com" at bounding box center [1128, 375] width 340 height 40
type input "[EMAIL_ADDRESS][DOMAIN_NAME]"
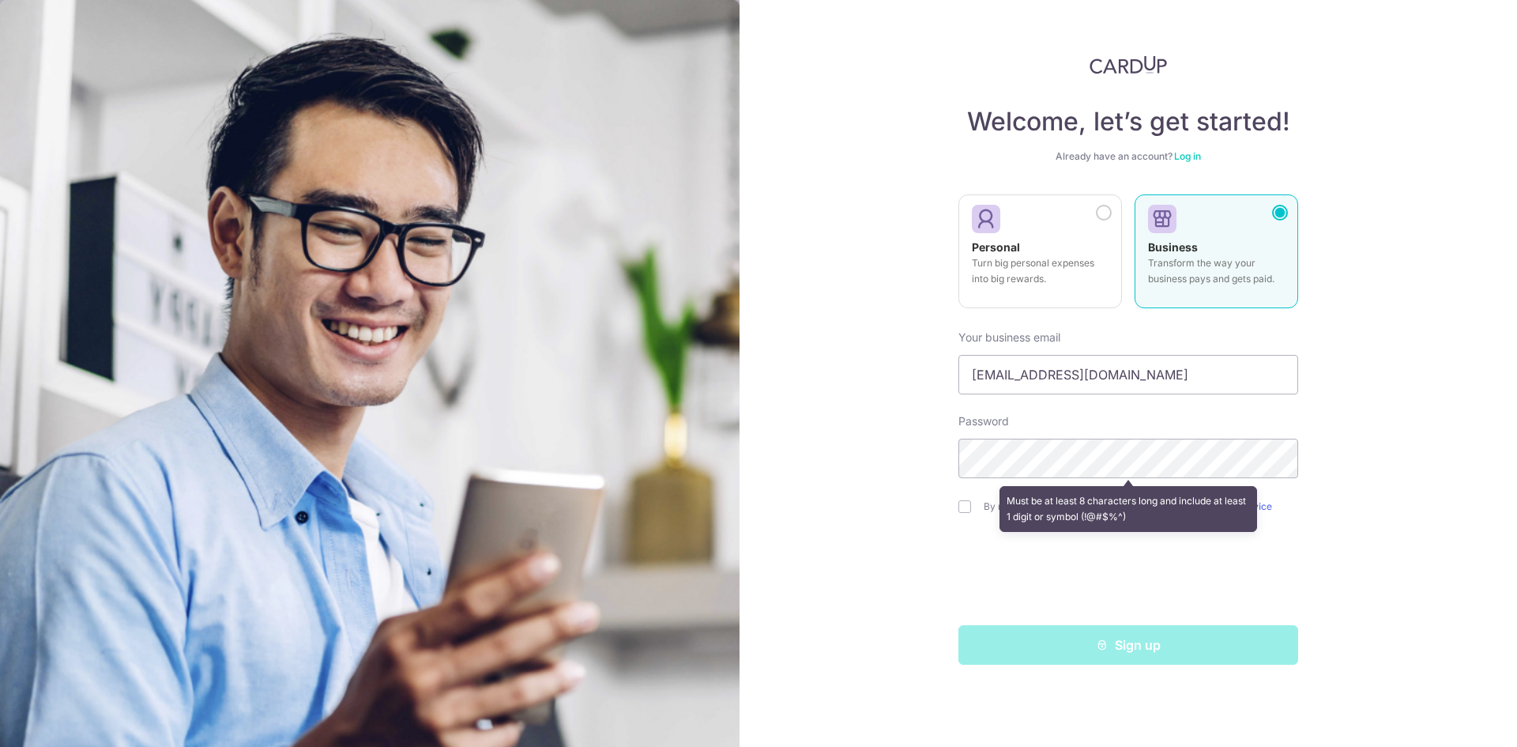
click at [1415, 405] on div "Welcome, let’s get started! Already have an account? Log in Personal Turn big p…" at bounding box center [1128, 373] width 777 height 747
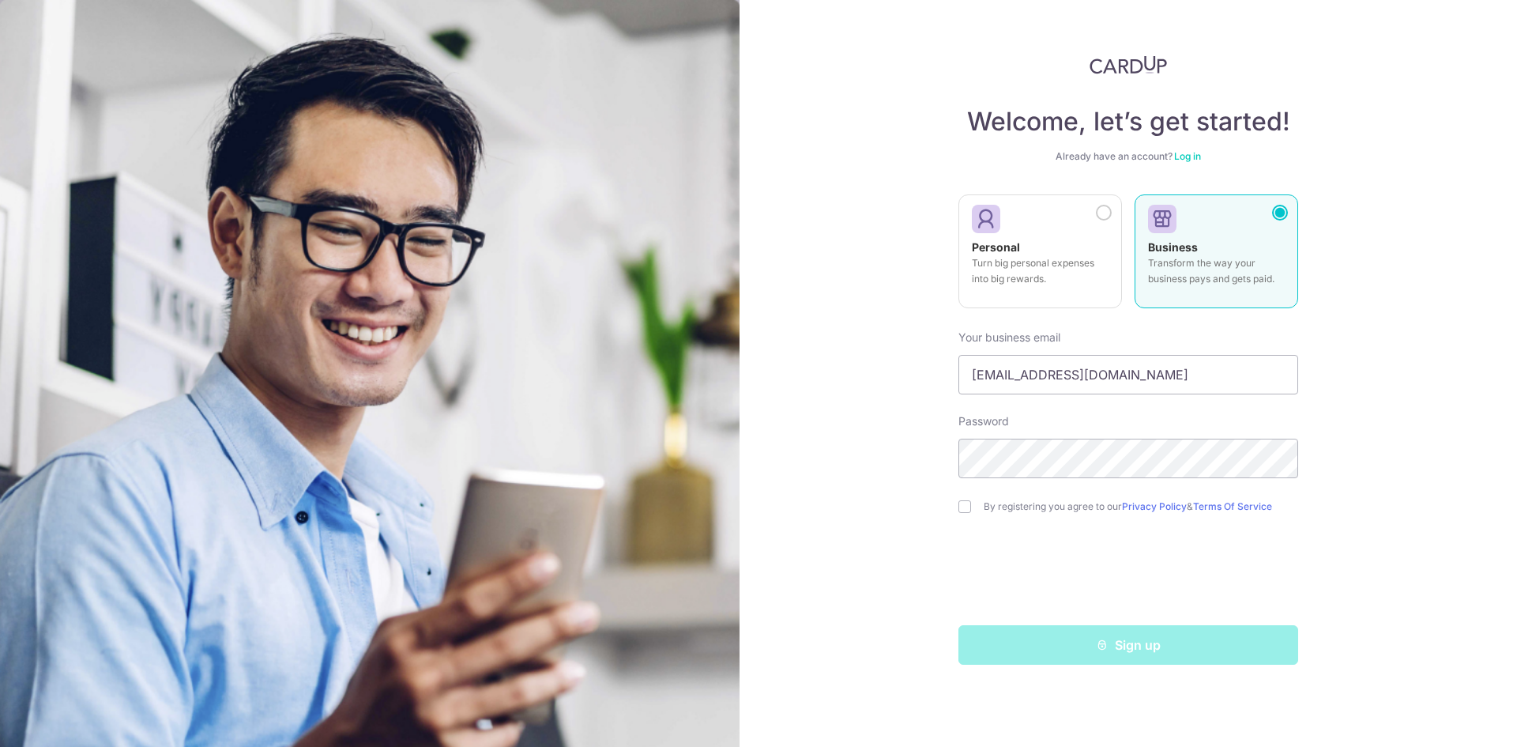
click at [1030, 499] on div "By registering you agree to our Privacy Policy & Terms Of Service" at bounding box center [1128, 506] width 340 height 19
click at [962, 512] on input "checkbox" at bounding box center [964, 506] width 13 height 13
checkbox input "true"
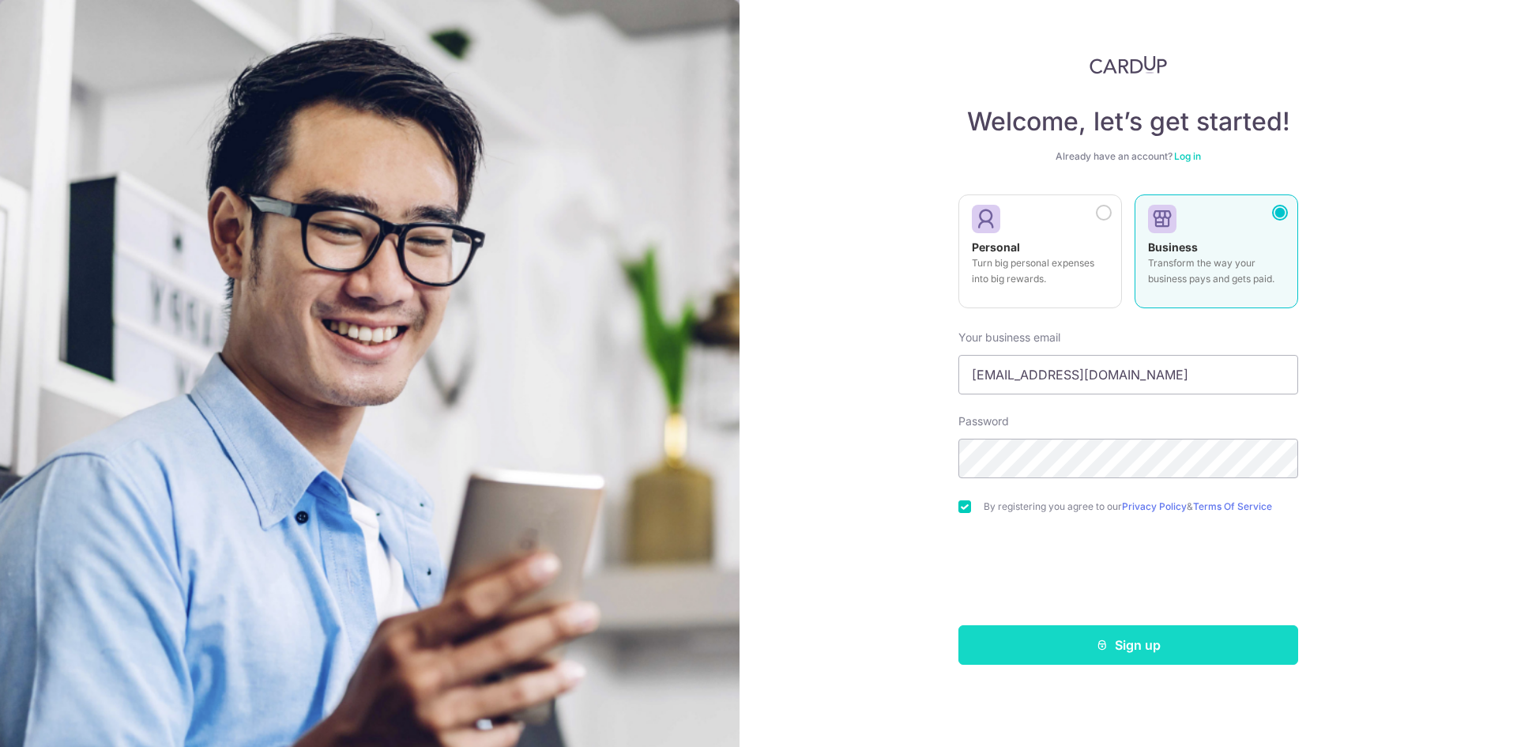
click at [1096, 645] on icon "submit" at bounding box center [1102, 644] width 13 height 13
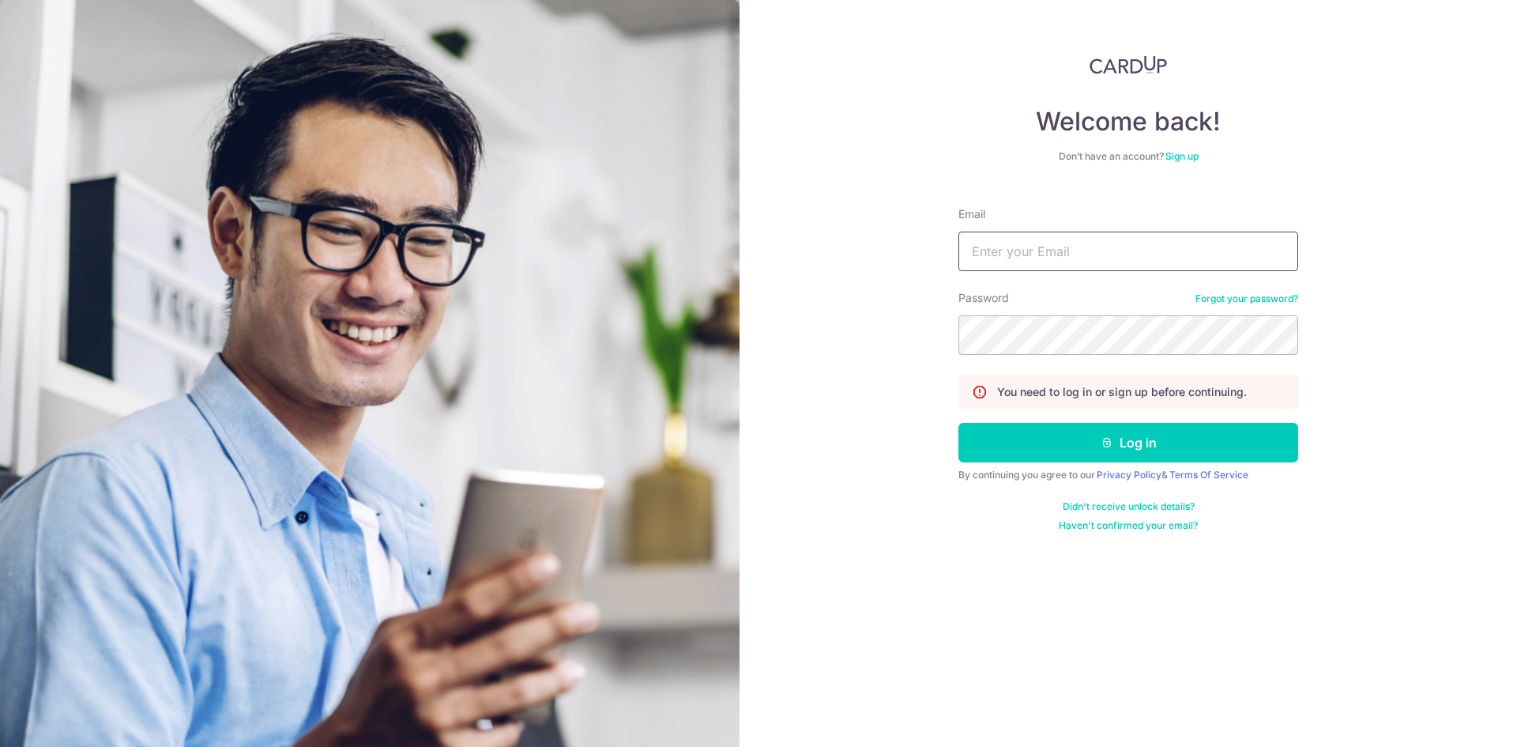
type input "[EMAIL_ADDRESS][DOMAIN_NAME]"
click at [1186, 156] on link "Sign up" at bounding box center [1181, 156] width 33 height 12
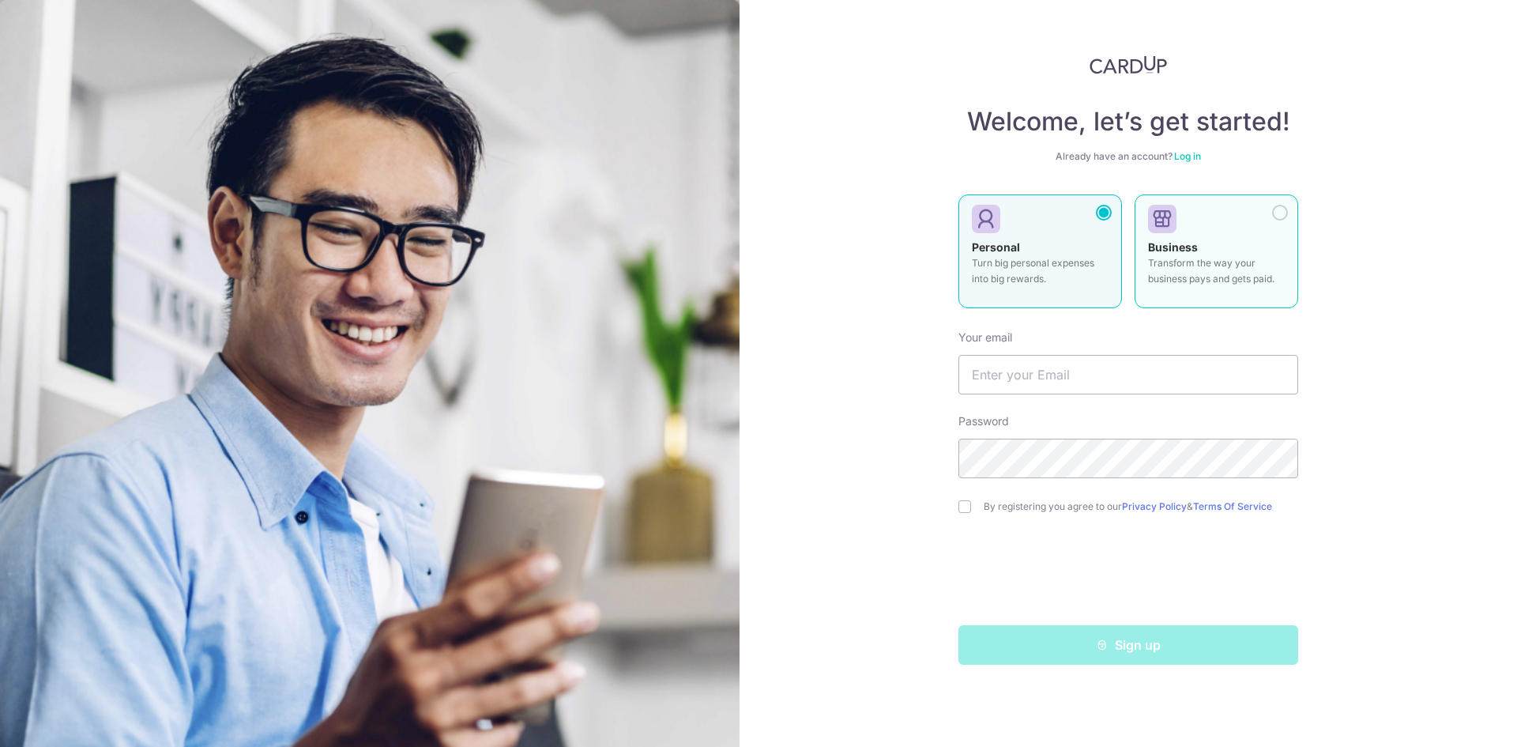
click at [1263, 236] on label "Business Transform the way your business pays and gets paid." at bounding box center [1217, 251] width 164 height 114
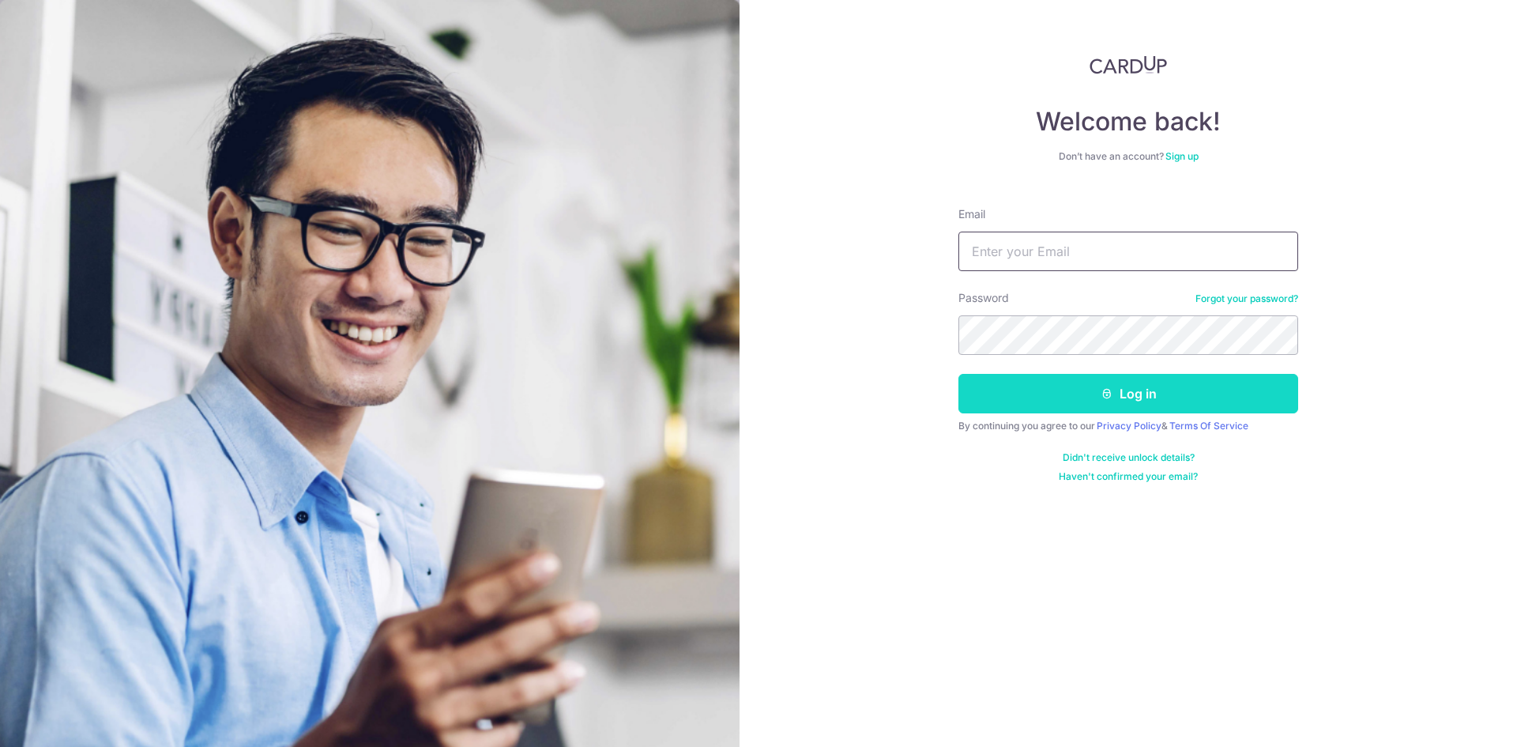
type input "[EMAIL_ADDRESS][DOMAIN_NAME]"
click at [1070, 393] on button "Log in" at bounding box center [1128, 394] width 340 height 40
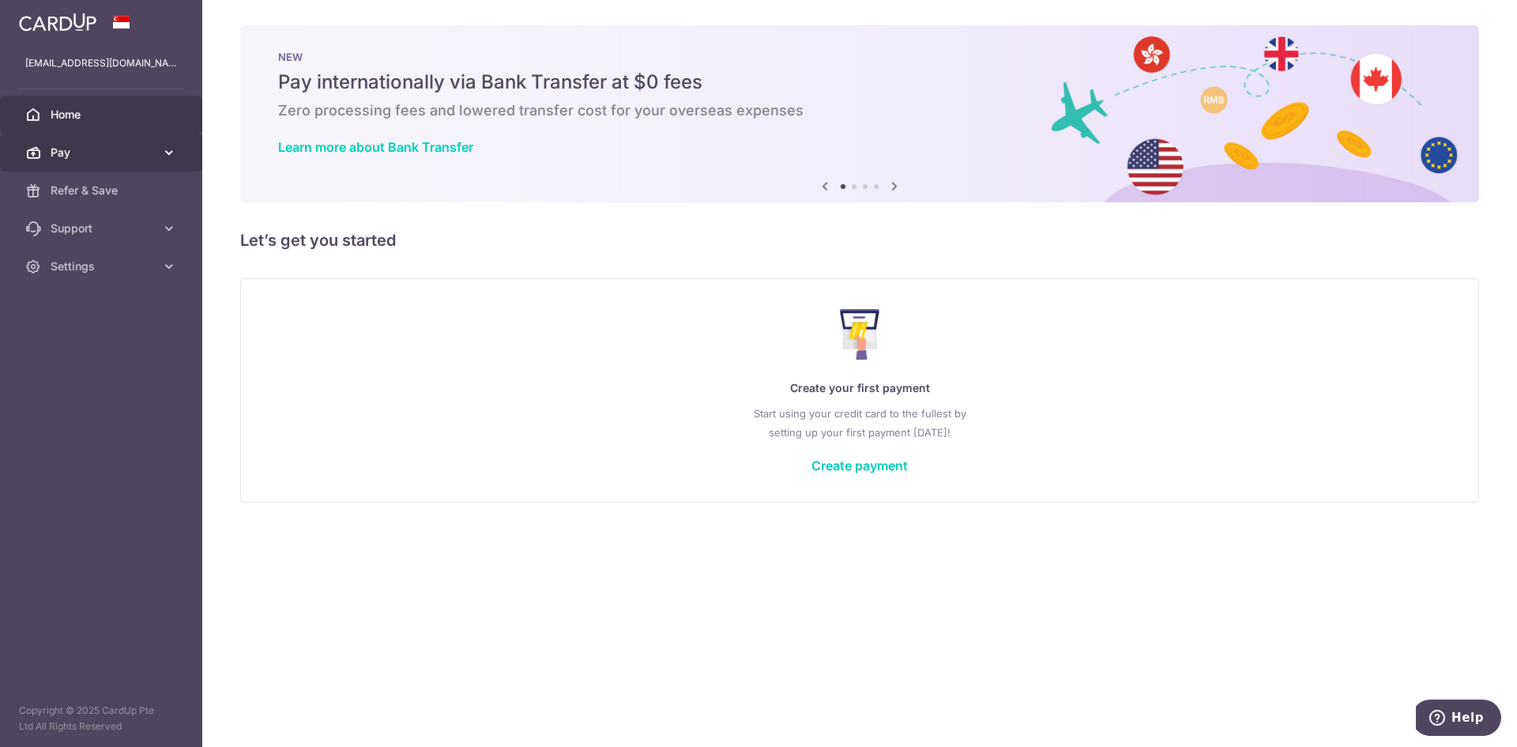
click at [141, 156] on span "Pay" at bounding box center [103, 153] width 104 height 16
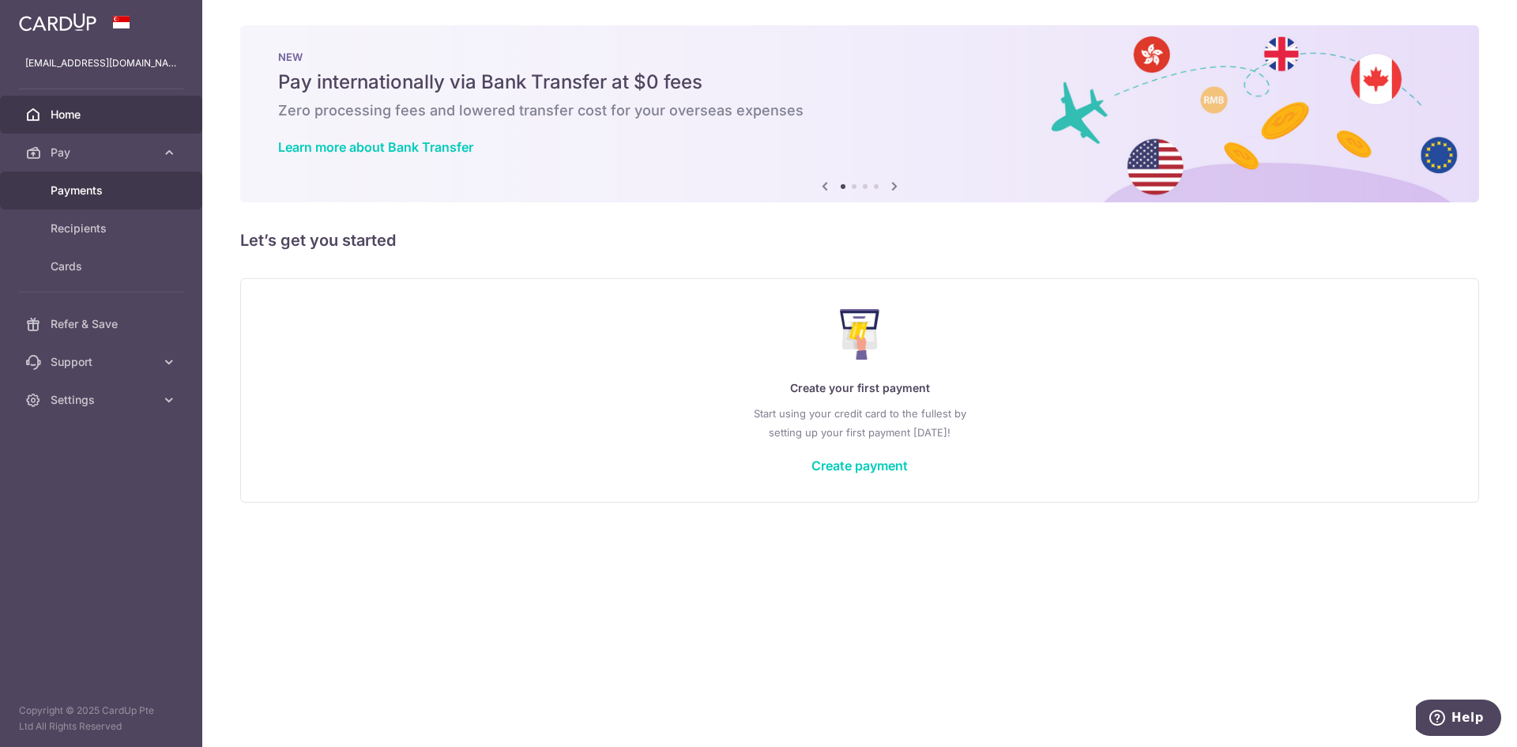
click at [74, 188] on span "Payments" at bounding box center [103, 191] width 104 height 16
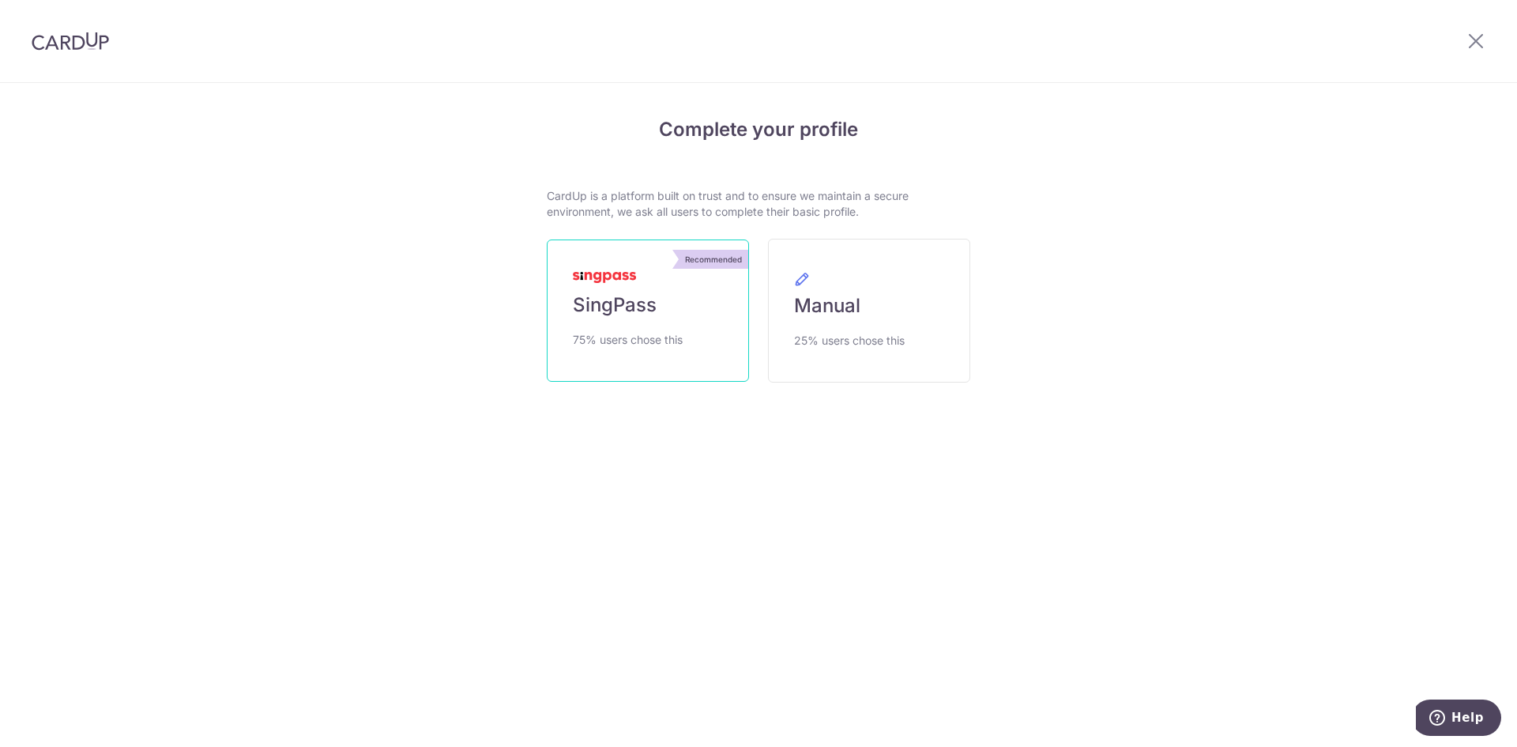
click at [652, 331] on span "75% users chose this" at bounding box center [628, 339] width 110 height 19
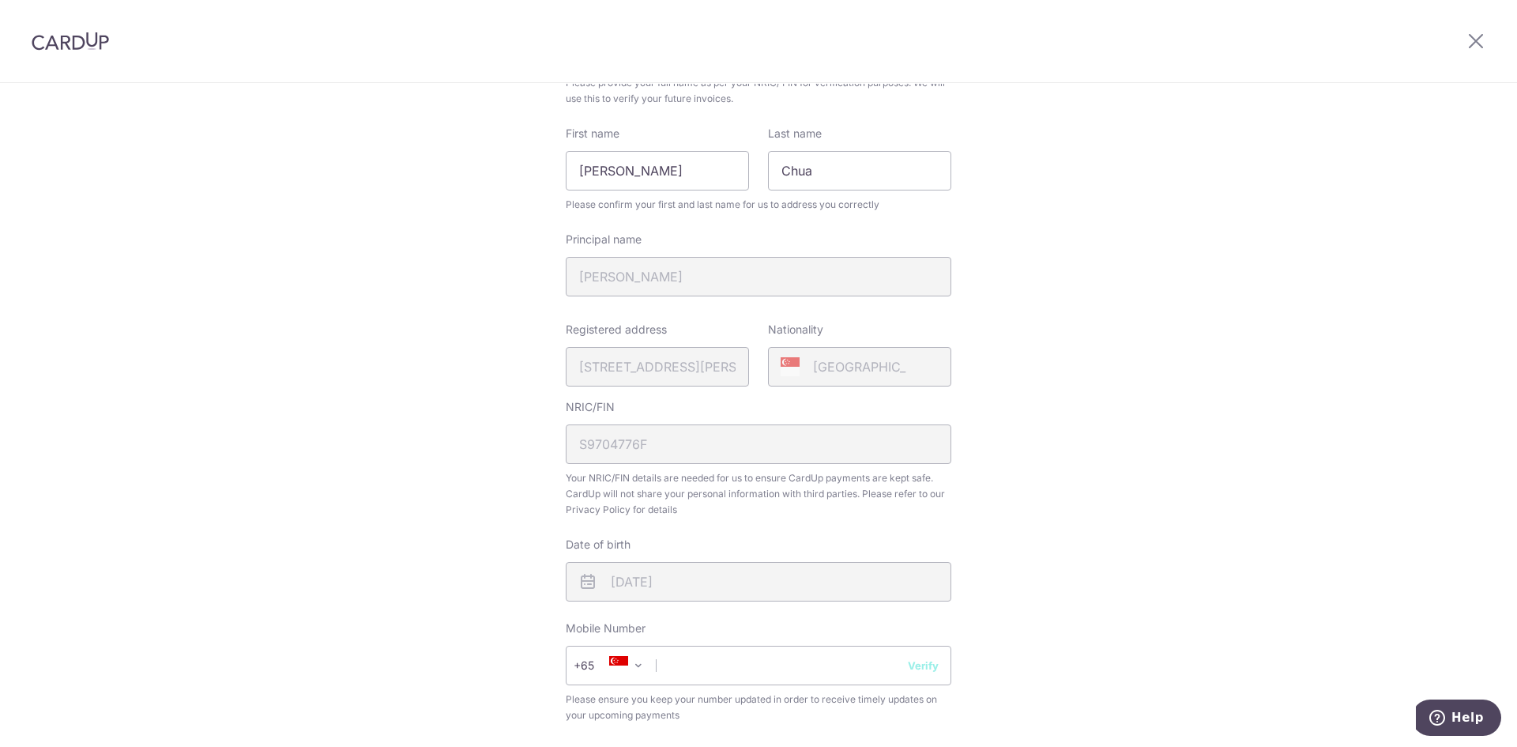
scroll to position [316, 0]
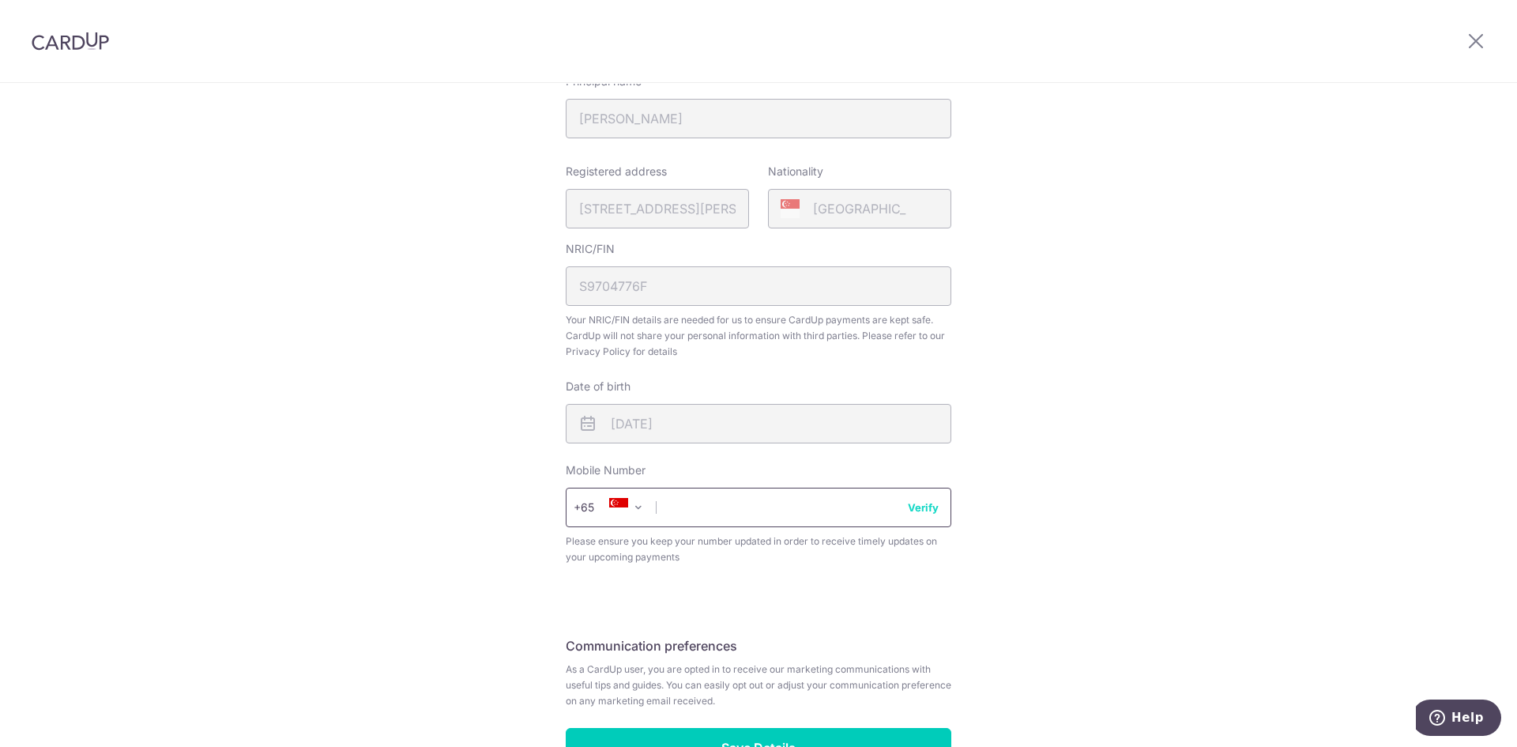
click at [781, 521] on input "text" at bounding box center [759, 508] width 386 height 40
type input "81263102"
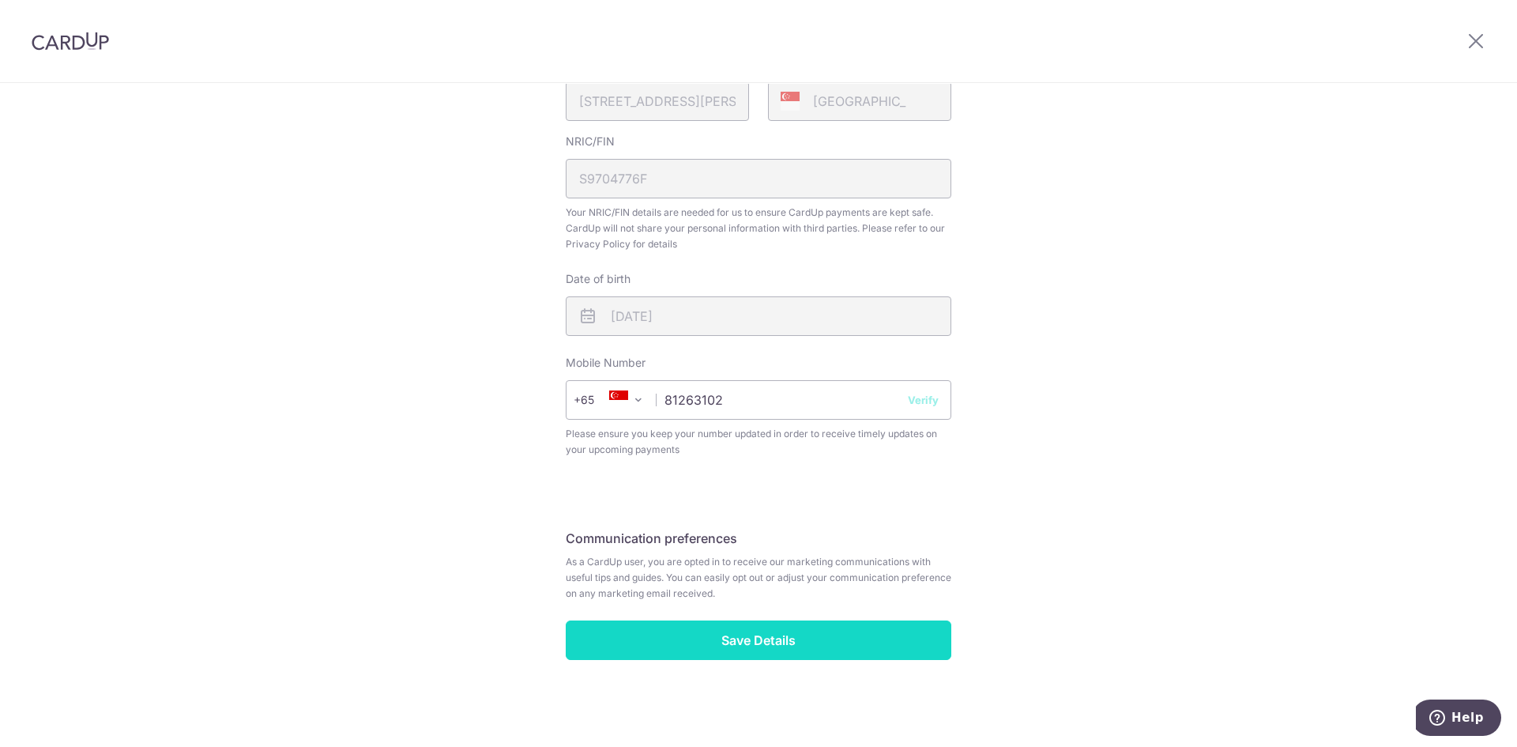
click at [764, 650] on input "Save Details" at bounding box center [759, 640] width 386 height 40
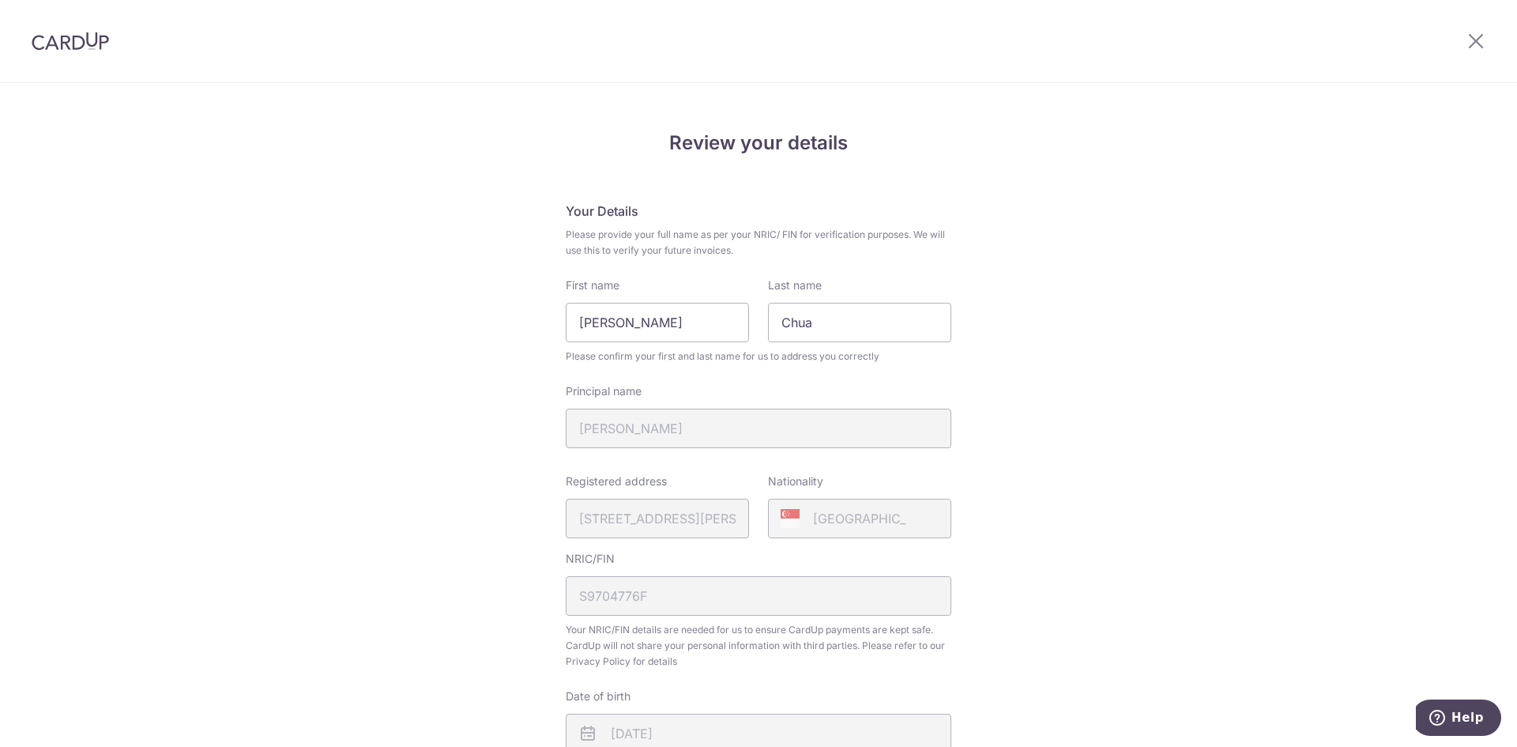
scroll to position [0, 0]
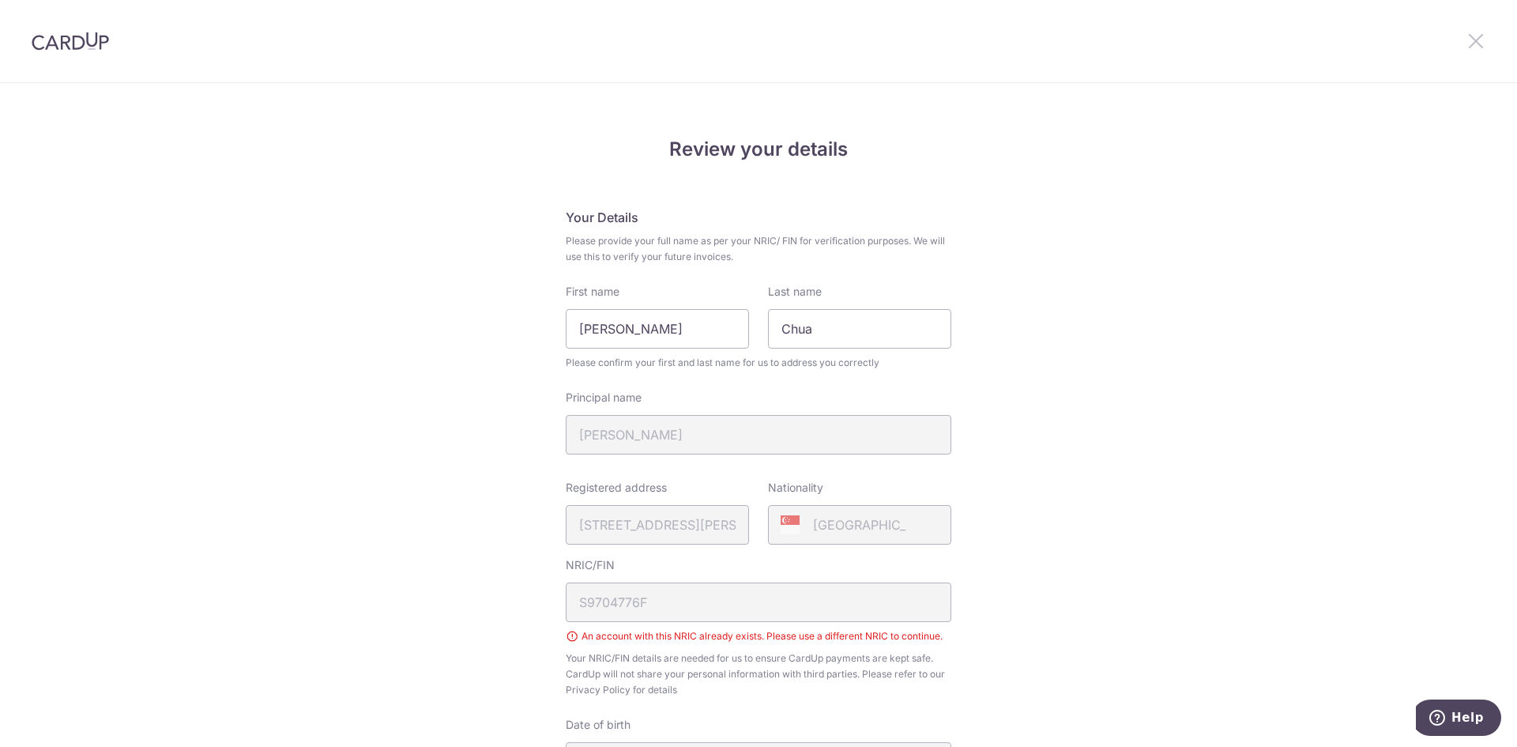
click at [1473, 41] on icon at bounding box center [1475, 41] width 19 height 20
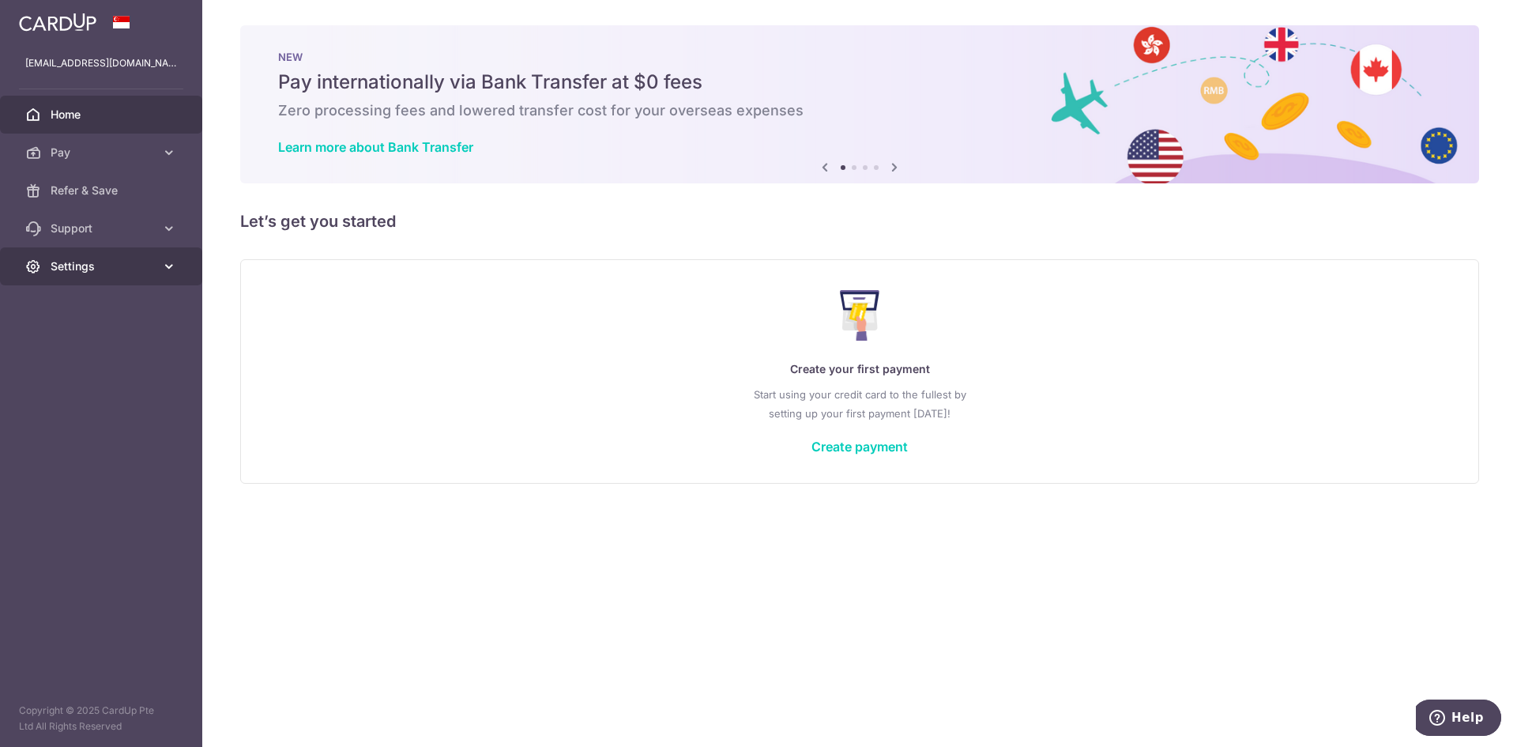
click at [141, 274] on link "Settings" at bounding box center [101, 266] width 202 height 38
click at [61, 307] on span "Account" at bounding box center [103, 304] width 104 height 16
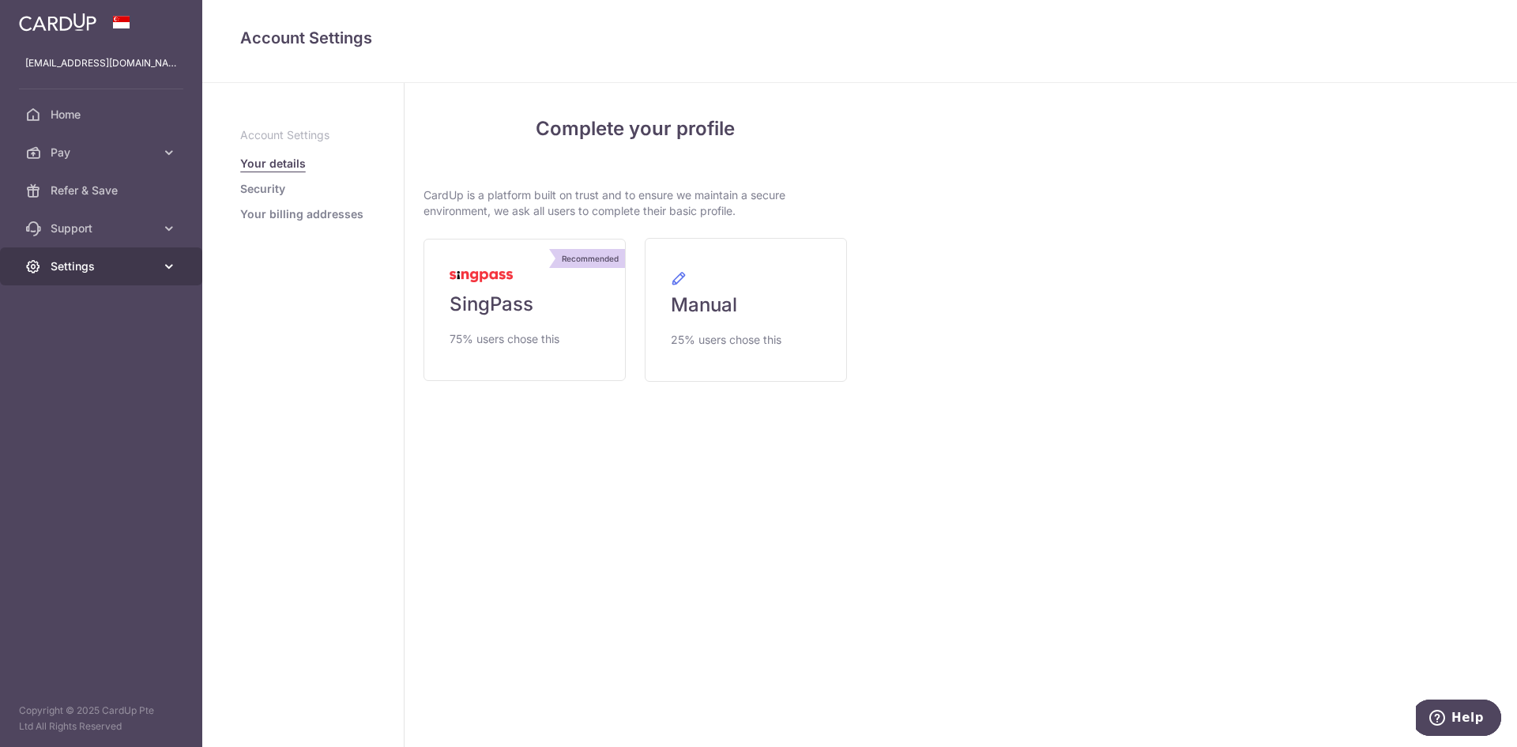
click at [105, 268] on span "Settings" at bounding box center [103, 266] width 104 height 16
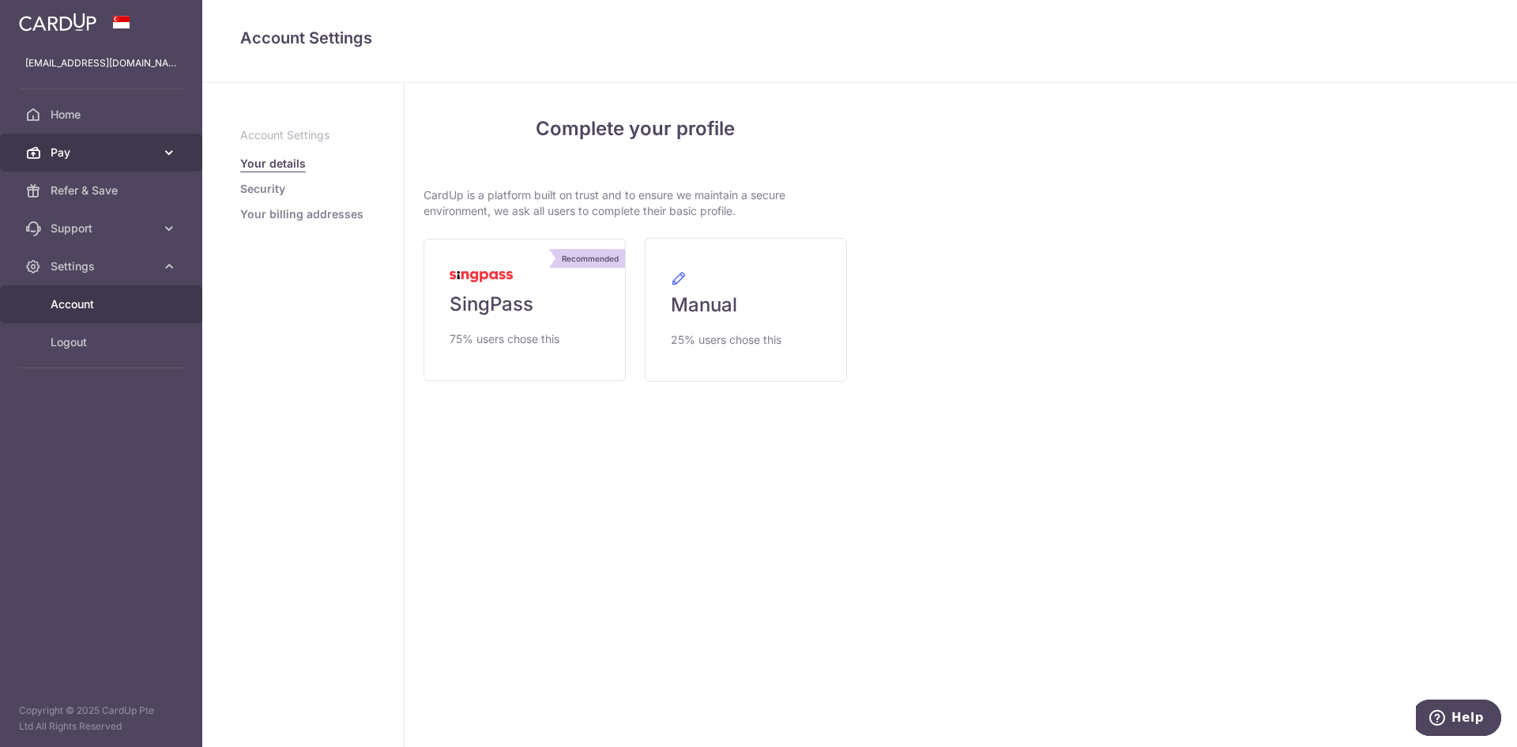
click at [147, 152] on span "Pay" at bounding box center [103, 153] width 104 height 16
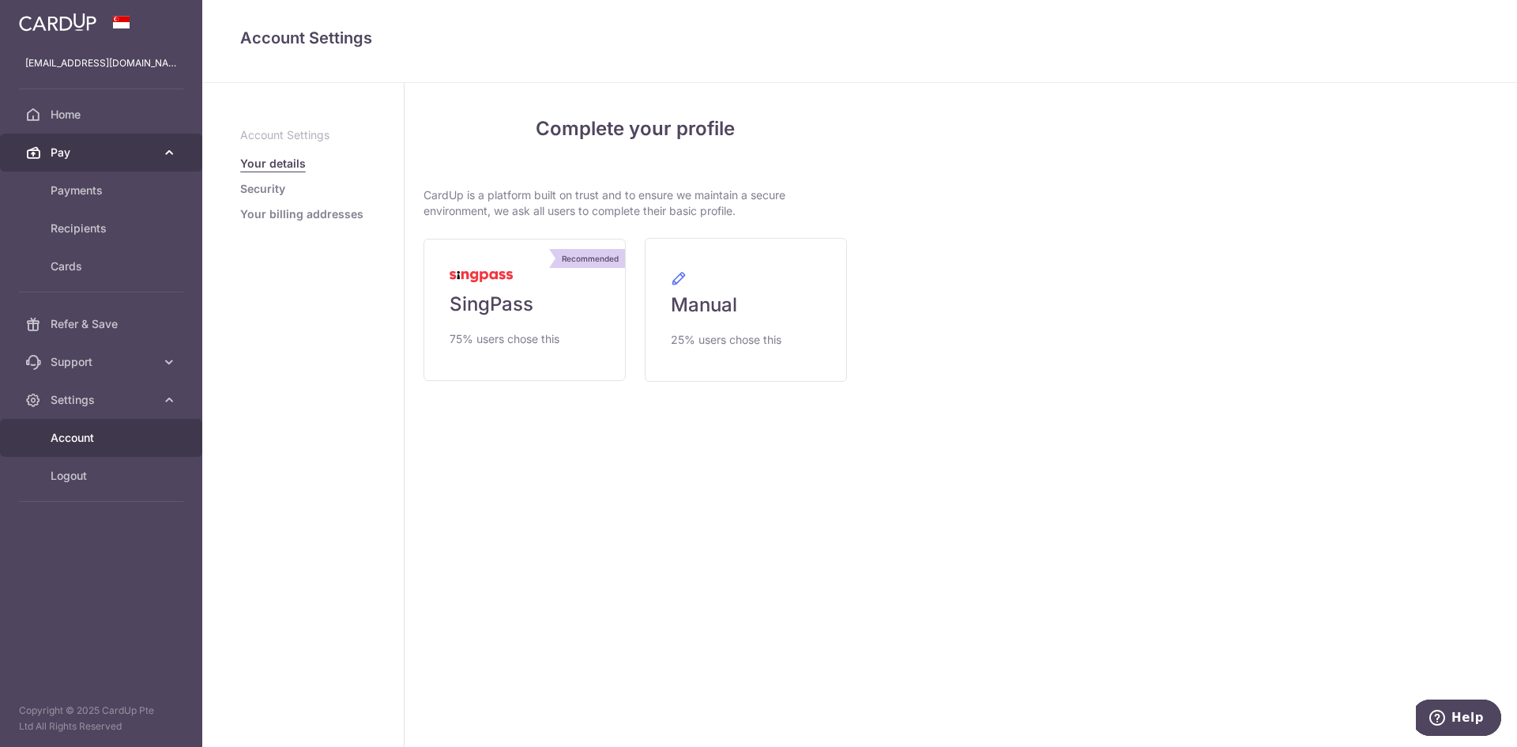
click at [147, 152] on span "Pay" at bounding box center [103, 153] width 104 height 16
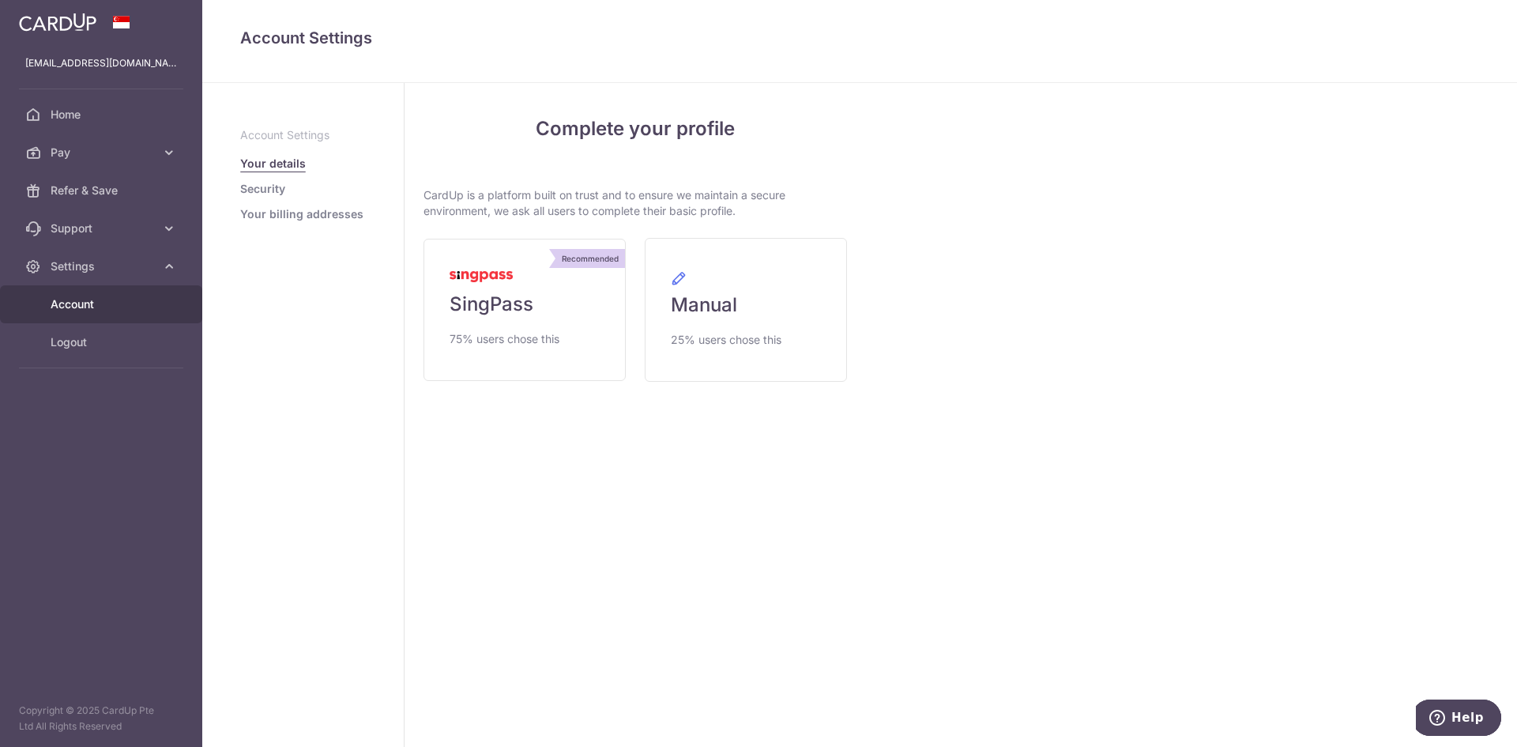
click at [92, 26] on img at bounding box center [57, 22] width 77 height 19
click at [90, 32] on link at bounding box center [58, 20] width 90 height 28
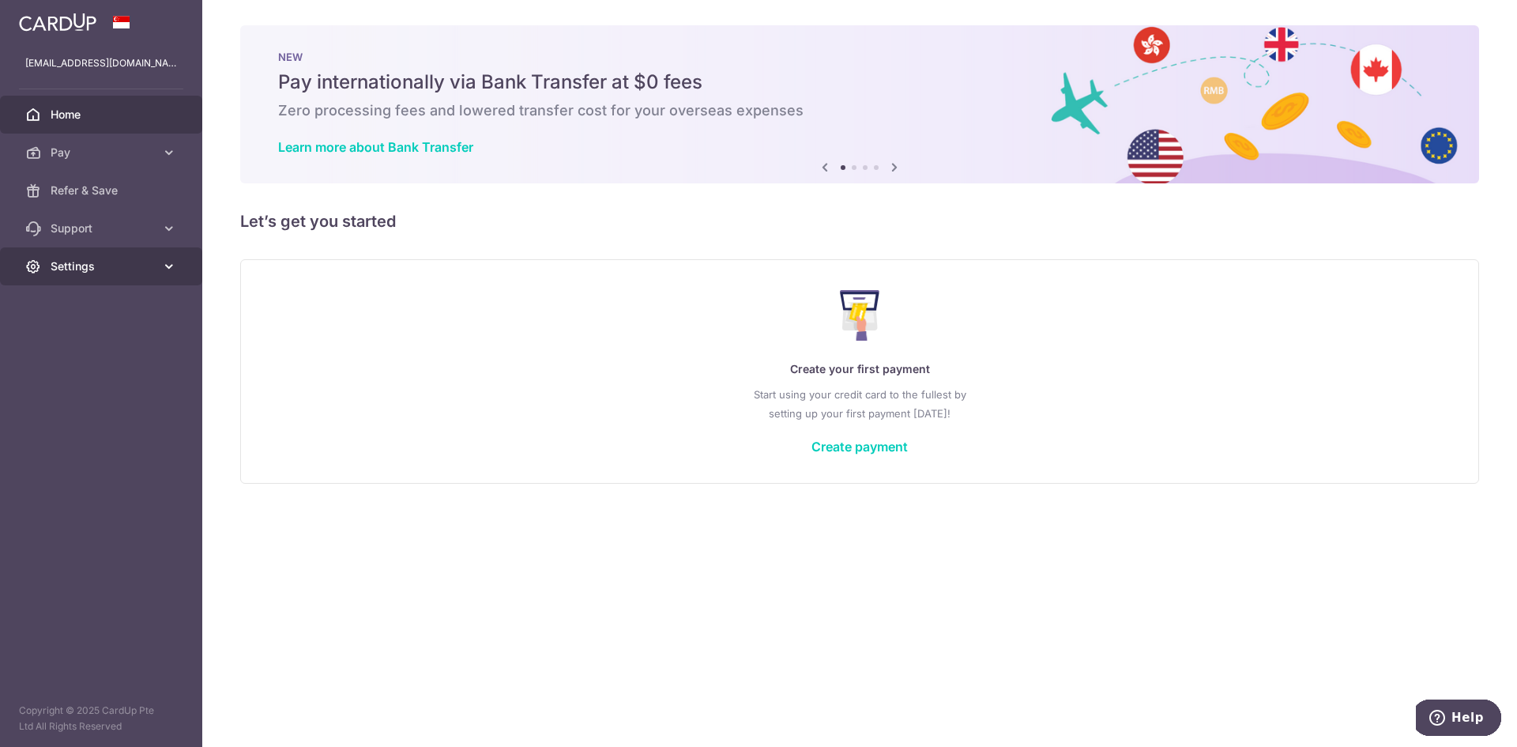
click at [155, 272] on link "Settings" at bounding box center [101, 266] width 202 height 38
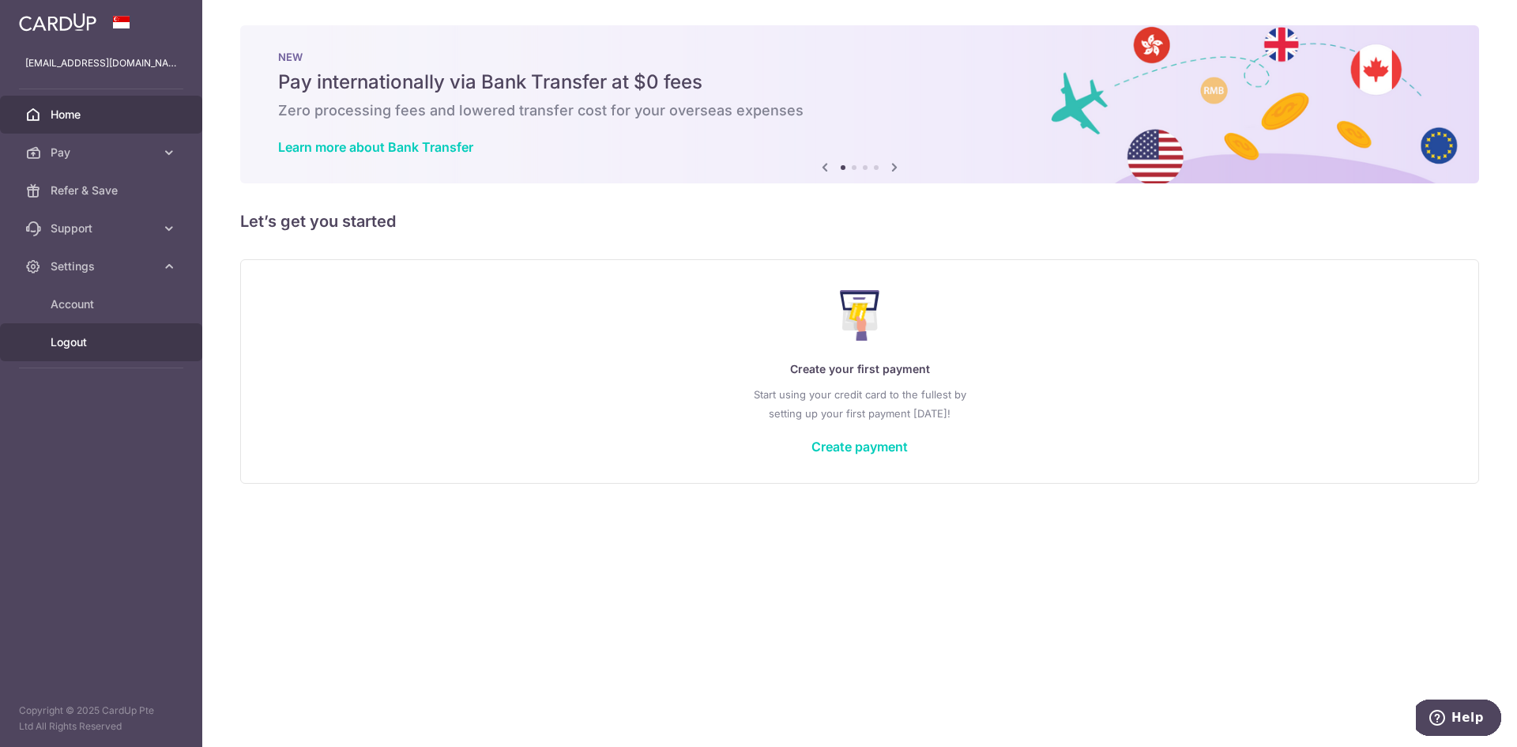
click at [85, 341] on span "Logout" at bounding box center [103, 342] width 104 height 16
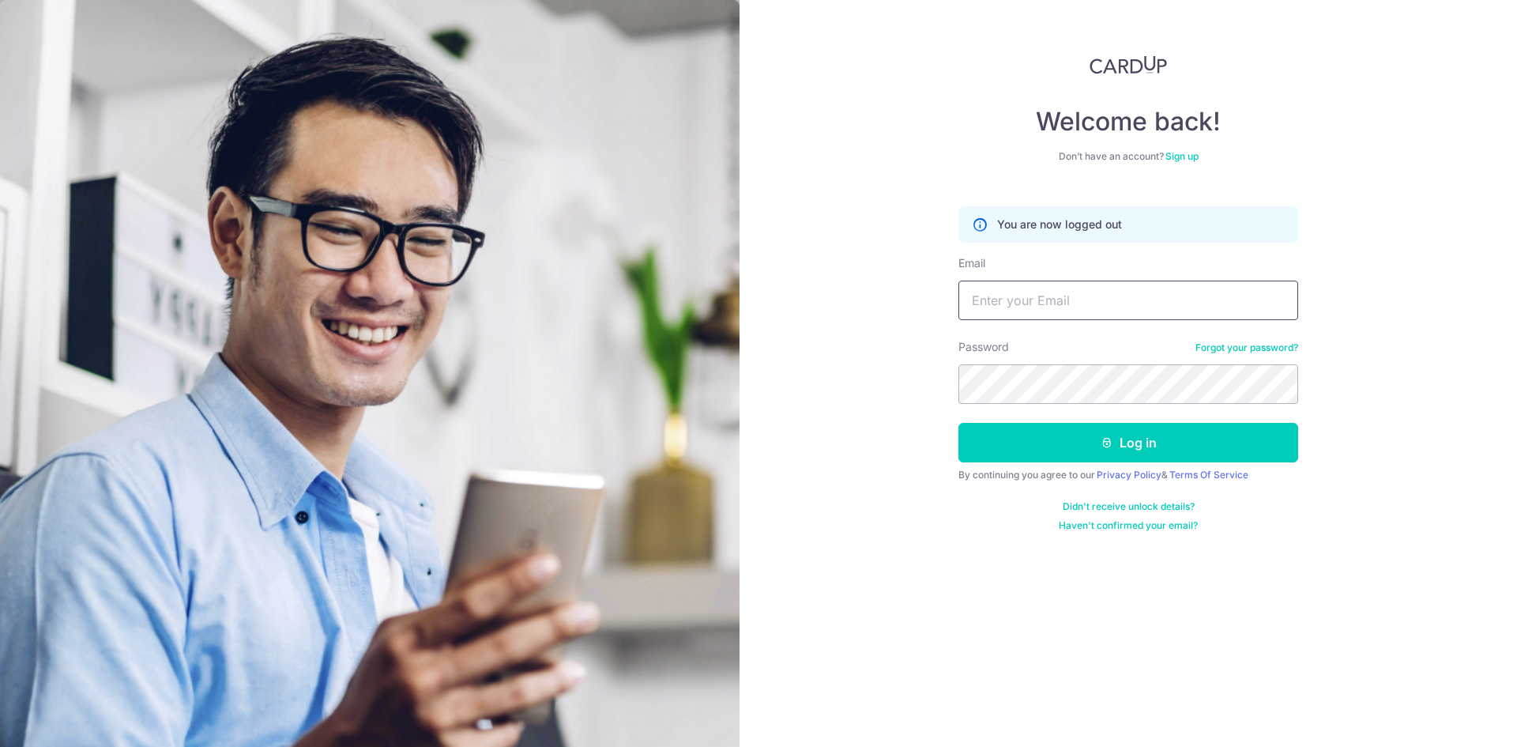
type input "marcussbchua@gmail.com"
click at [1186, 152] on link "Sign up" at bounding box center [1181, 156] width 33 height 12
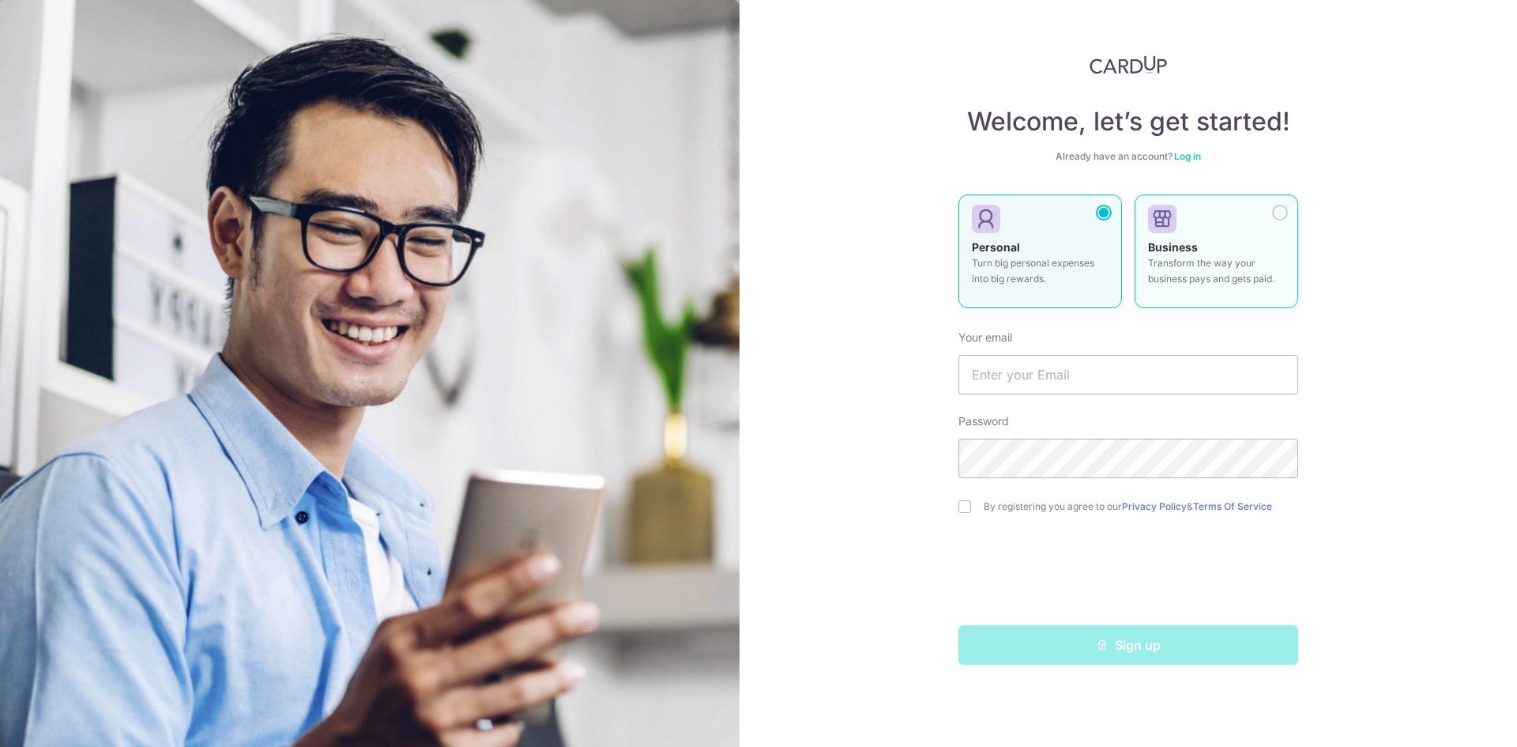
click at [1226, 246] on div "Business Transform the way your business pays and gets paid." at bounding box center [1216, 266] width 137 height 55
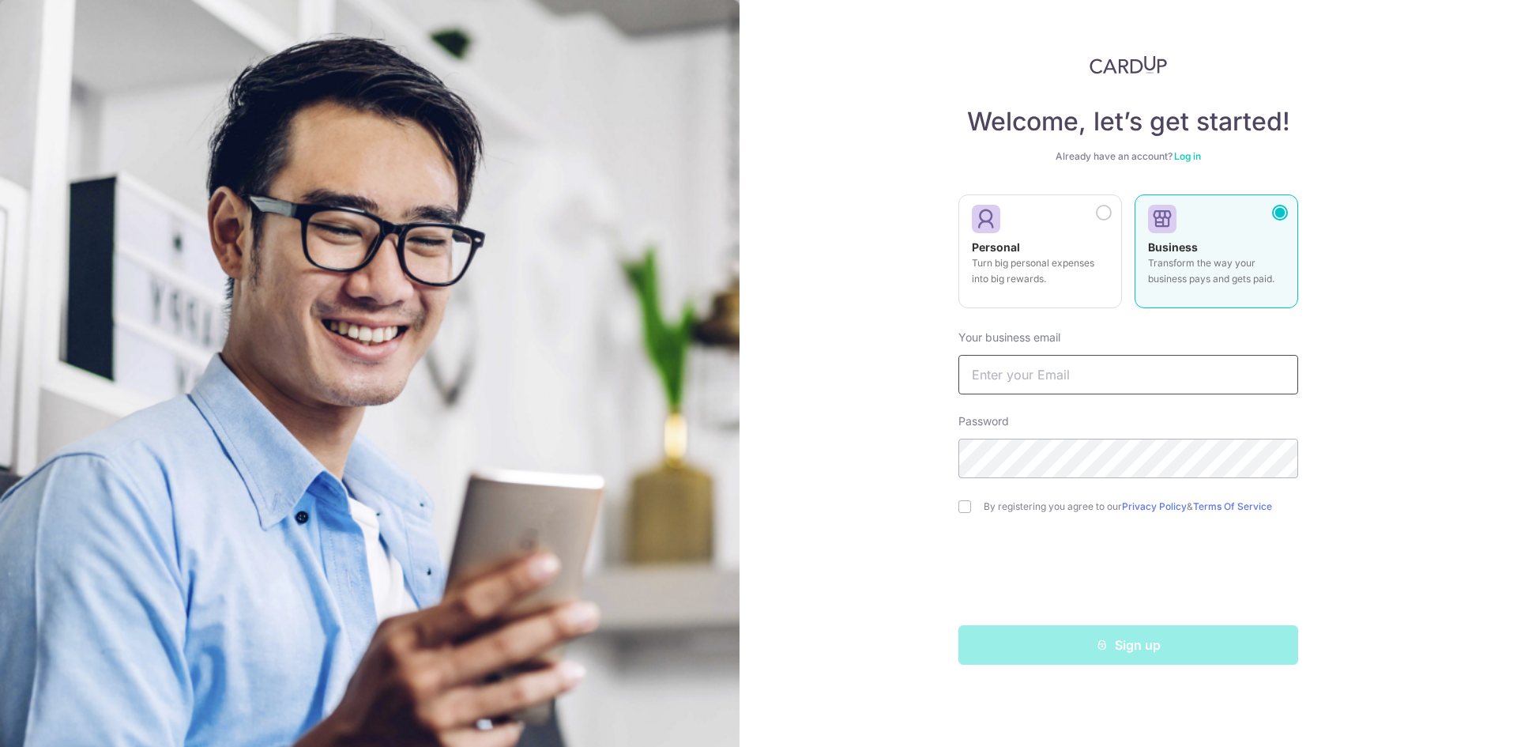
click at [1082, 386] on input "text" at bounding box center [1128, 375] width 340 height 40
type input "[EMAIL_ADDRESS][DOMAIN_NAME]"
click at [958, 508] on div "Welcome, let’s get started! Already have an account? Log in Personal Turn big p…" at bounding box center [1128, 373] width 777 height 747
click at [965, 510] on input "checkbox" at bounding box center [964, 506] width 13 height 13
checkbox input "true"
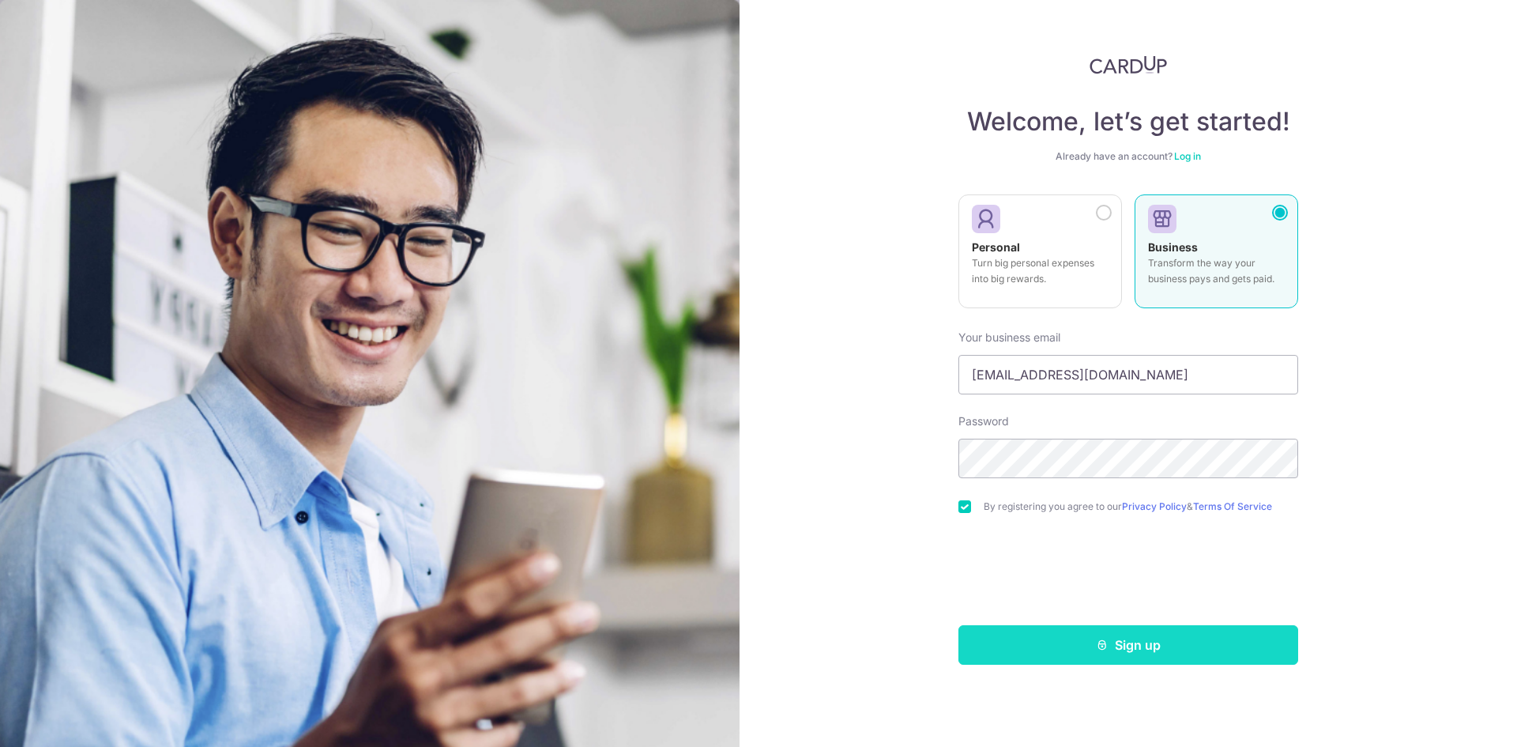
click at [1088, 642] on button "Sign up" at bounding box center [1128, 645] width 340 height 40
